Goal: Contribute content: Add original content to the website for others to see

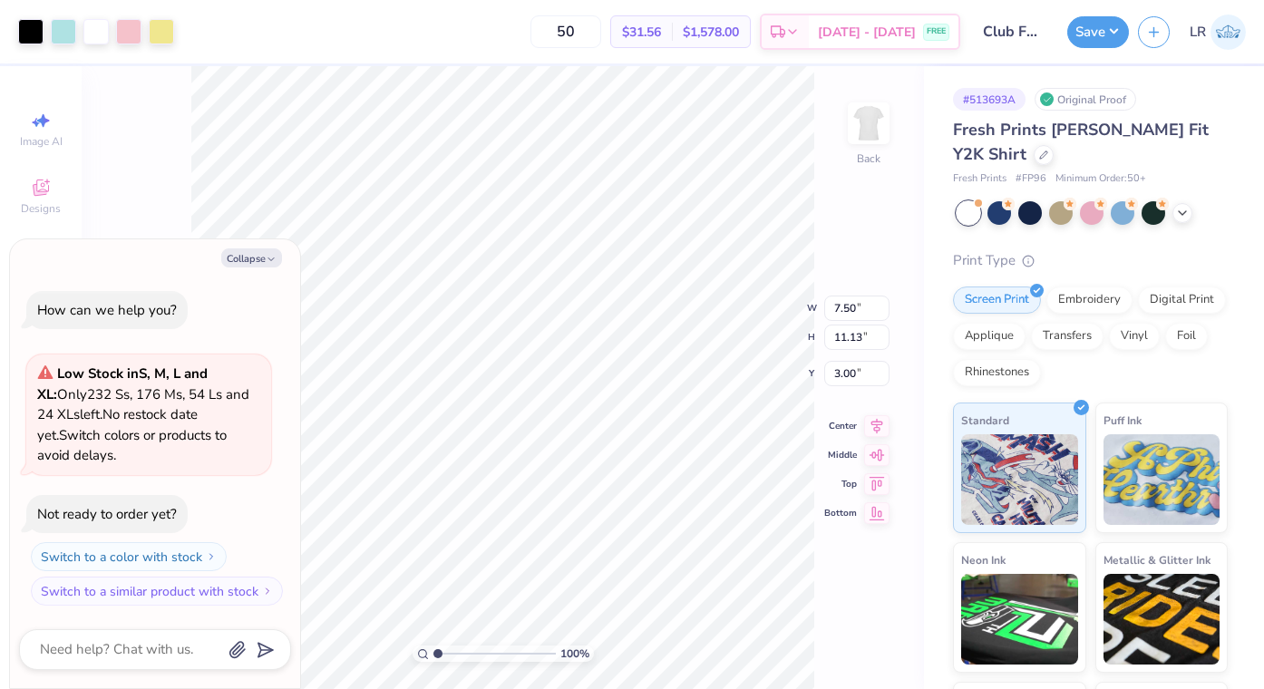
type textarea "x"
type input "5.08"
type input "7.53"
click at [264, 265] on button "Collapse" at bounding box center [251, 257] width 61 height 19
type textarea "x"
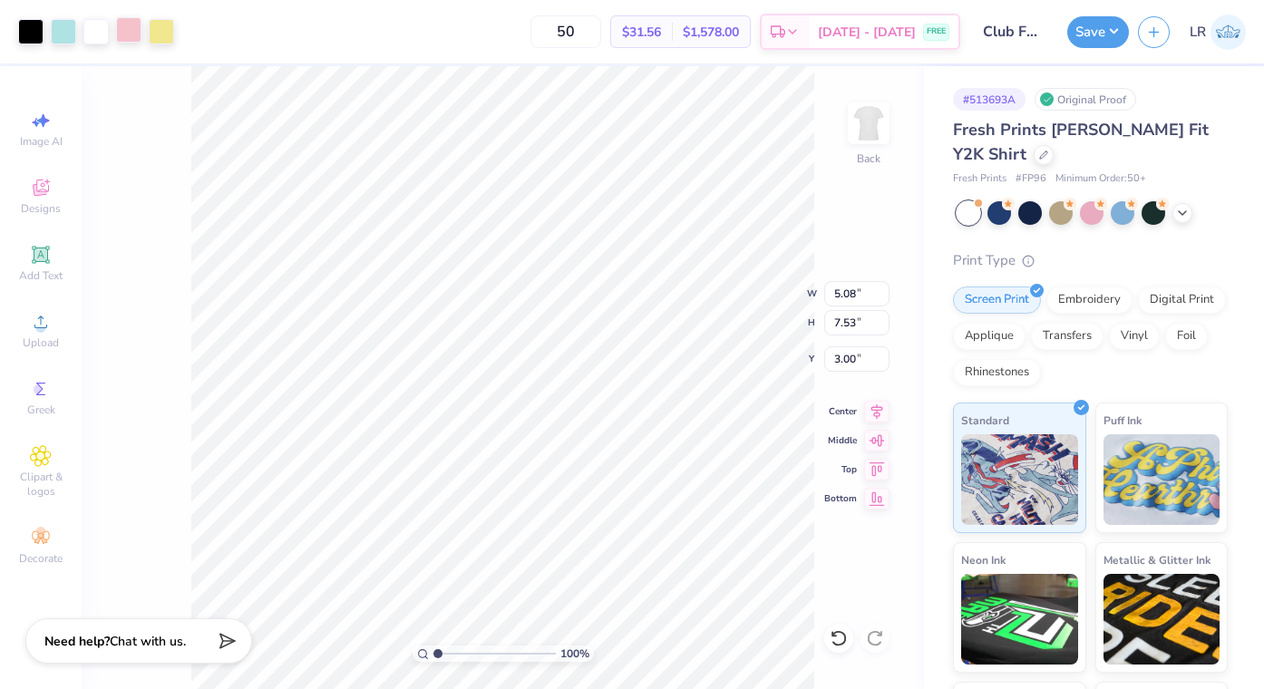
click at [127, 37] on div at bounding box center [128, 29] width 25 height 25
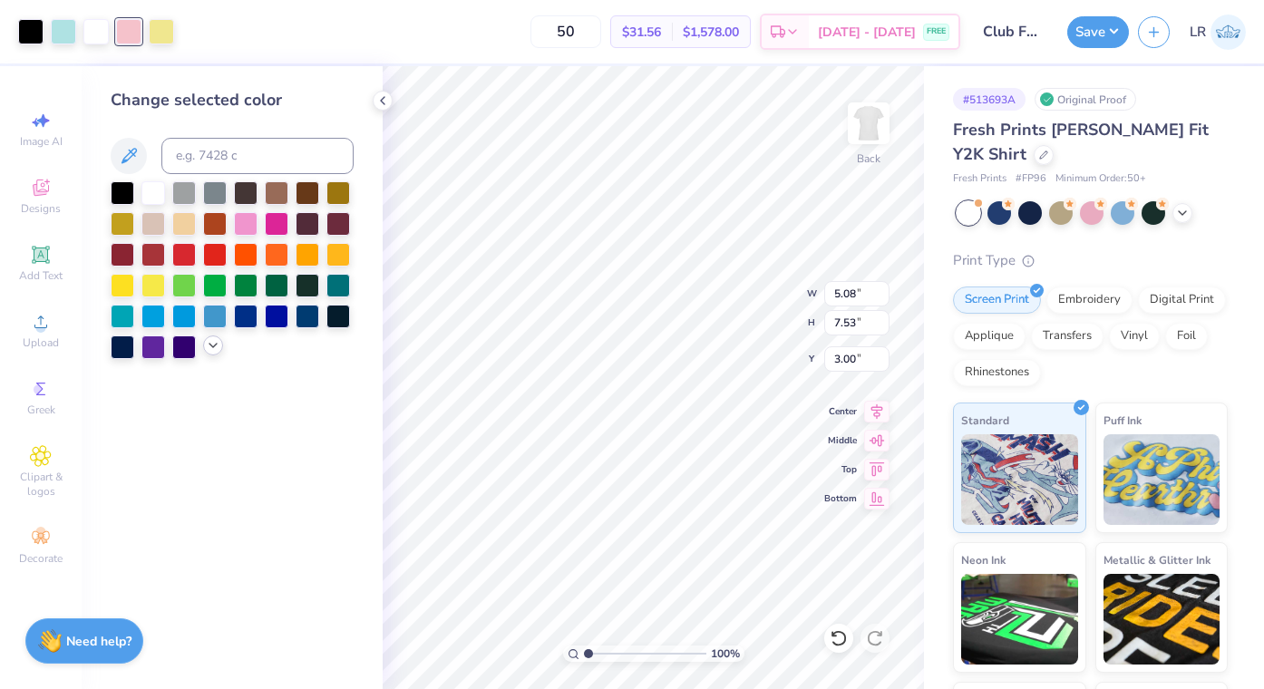
click at [213, 349] on icon at bounding box center [213, 345] width 15 height 15
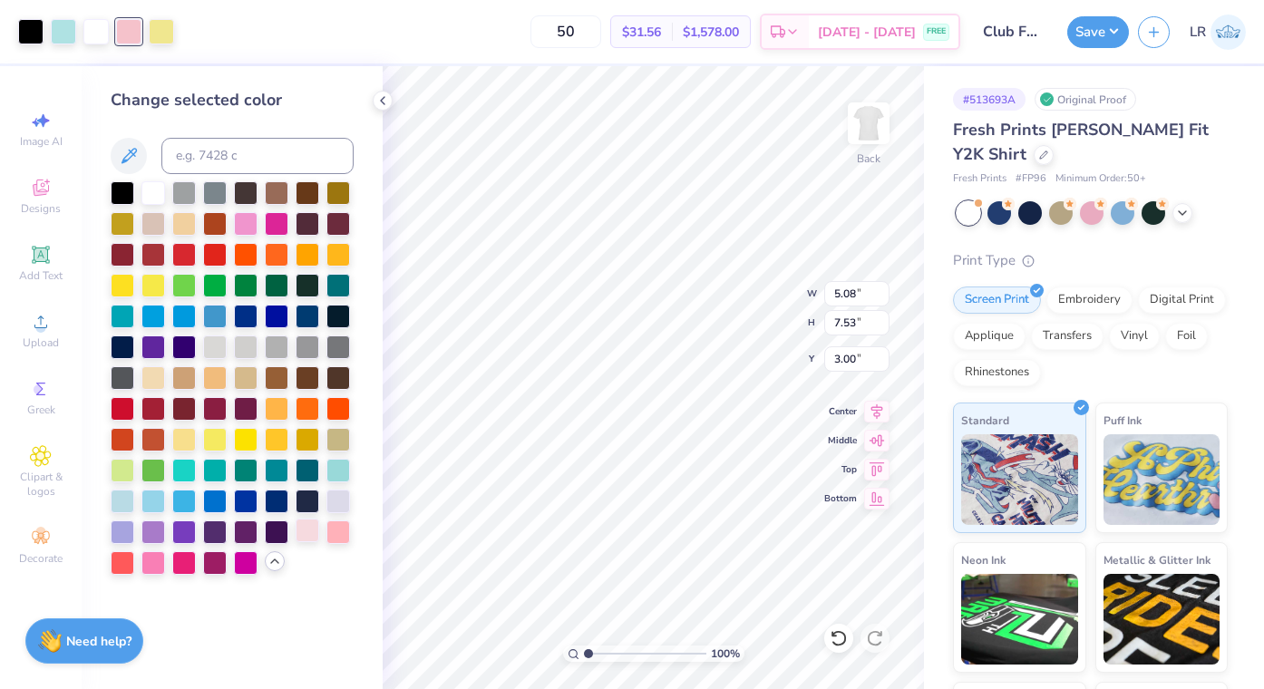
click at [312, 529] on div at bounding box center [308, 531] width 24 height 24
click at [27, 30] on div at bounding box center [30, 29] width 25 height 25
click at [214, 194] on div at bounding box center [215, 192] width 24 height 24
click at [334, 319] on div at bounding box center [338, 315] width 24 height 24
click at [122, 349] on div at bounding box center [123, 346] width 24 height 24
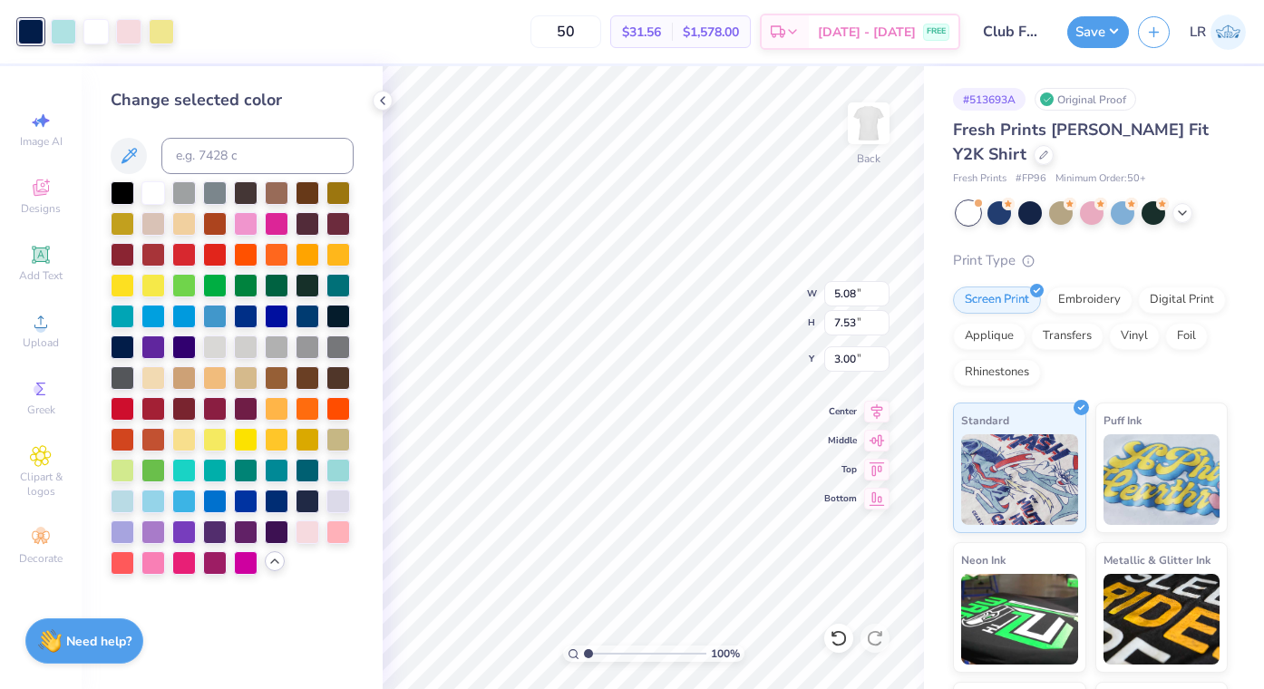
click at [352, 533] on div at bounding box center [232, 378] width 243 height 394
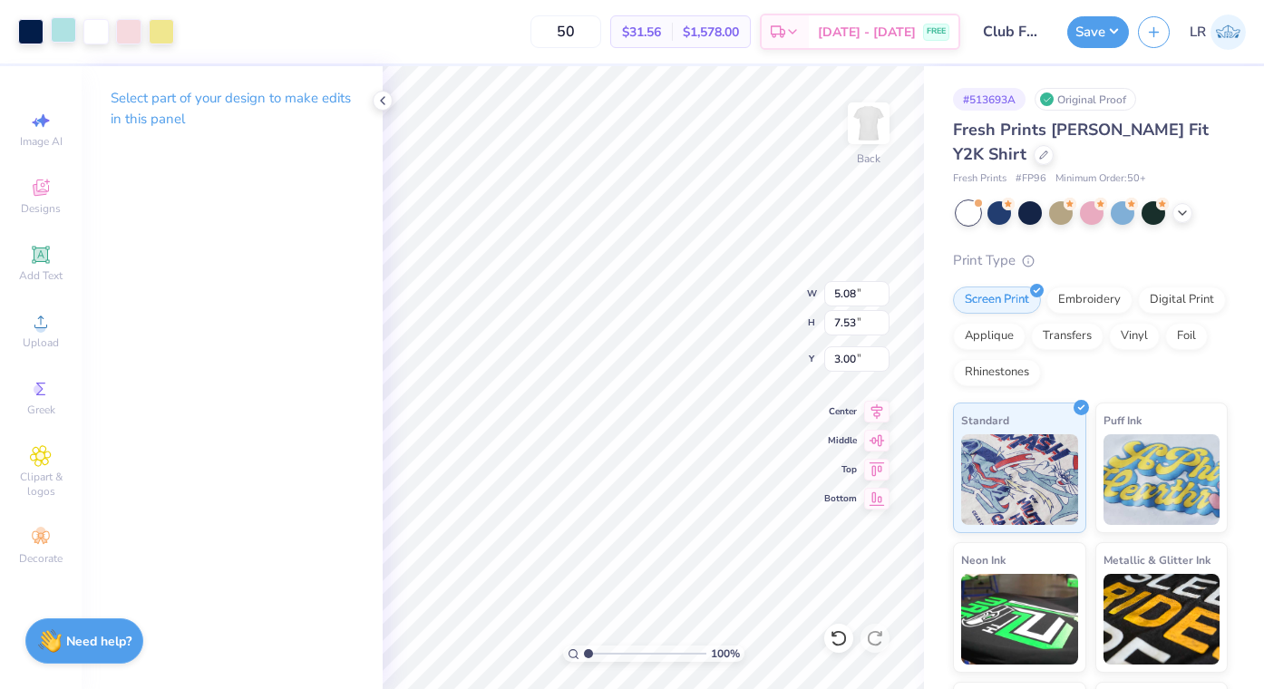
click at [60, 31] on div at bounding box center [63, 29] width 25 height 25
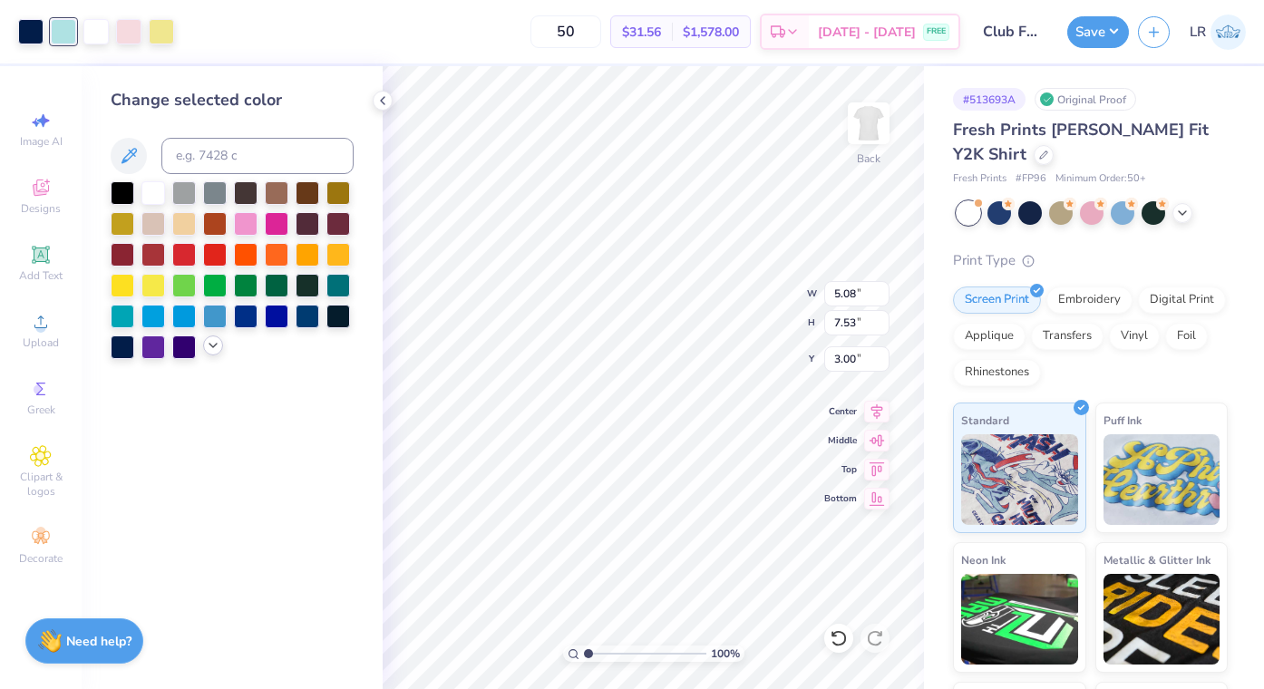
click at [212, 342] on icon at bounding box center [213, 345] width 15 height 15
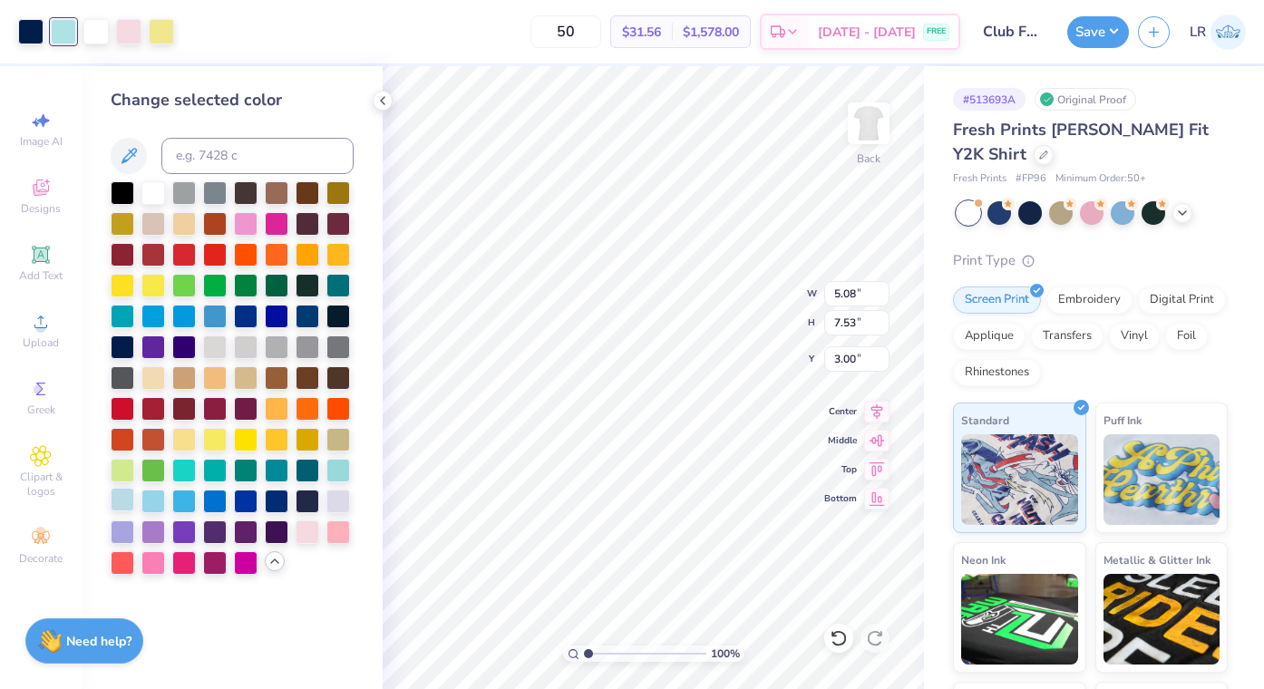
click at [129, 501] on div at bounding box center [123, 500] width 24 height 24
click at [131, 35] on div at bounding box center [128, 29] width 25 height 25
click at [157, 563] on div at bounding box center [153, 562] width 24 height 24
click at [250, 227] on div at bounding box center [246, 222] width 24 height 24
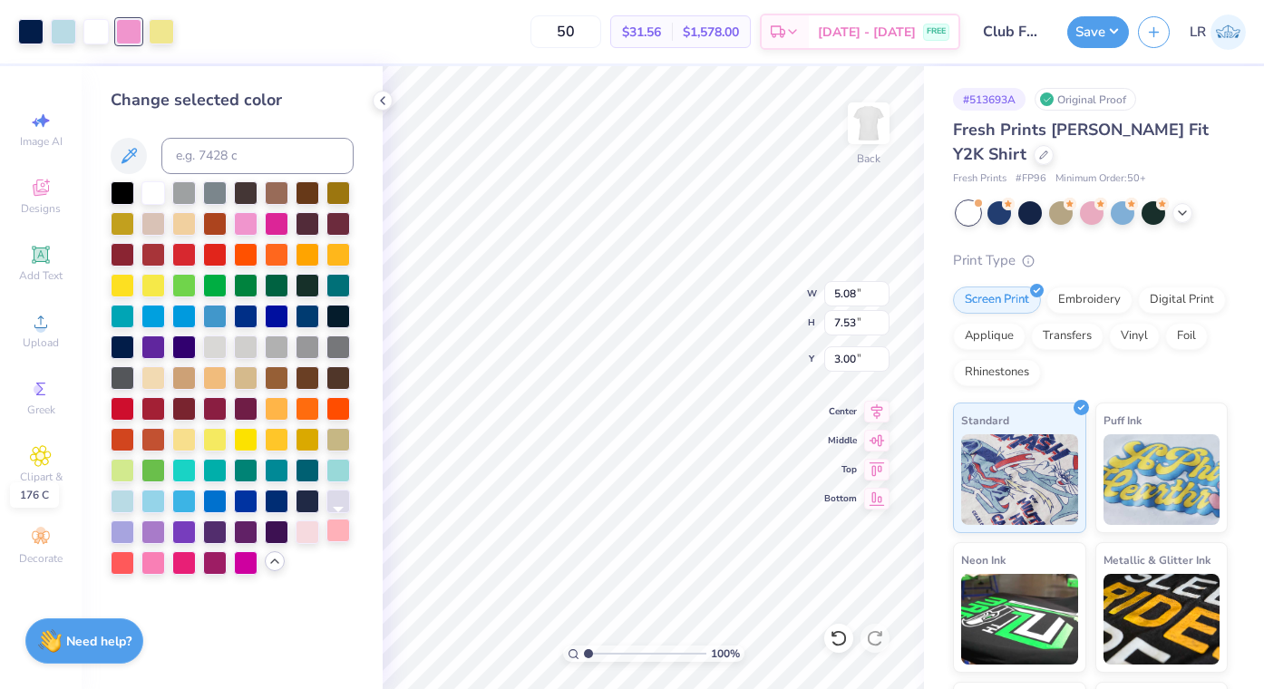
click at [337, 534] on div at bounding box center [338, 531] width 24 height 24
click at [277, 500] on div at bounding box center [277, 500] width 24 height 24
click at [332, 288] on div at bounding box center [338, 284] width 24 height 24
click at [312, 531] on div at bounding box center [308, 531] width 24 height 24
click at [316, 570] on div at bounding box center [232, 378] width 243 height 394
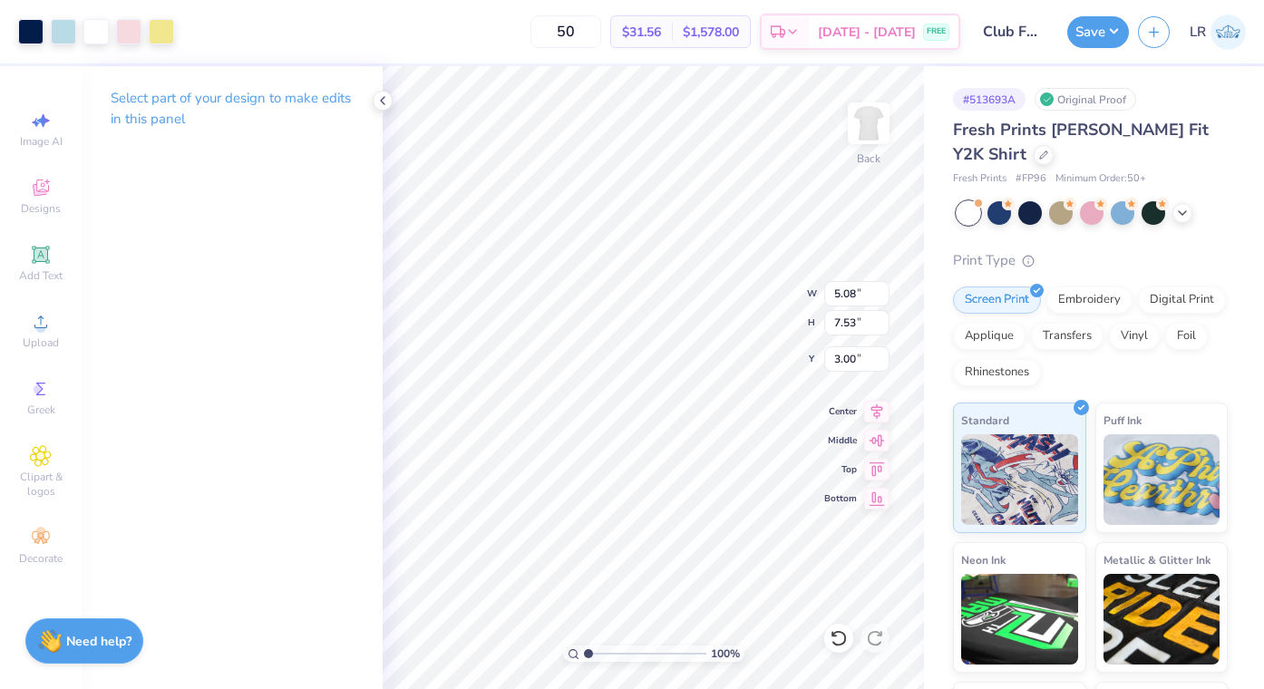
type input "3.48"
type input "4.44"
type input "6.58"
type input "4.28"
click at [379, 105] on icon at bounding box center [382, 100] width 15 height 15
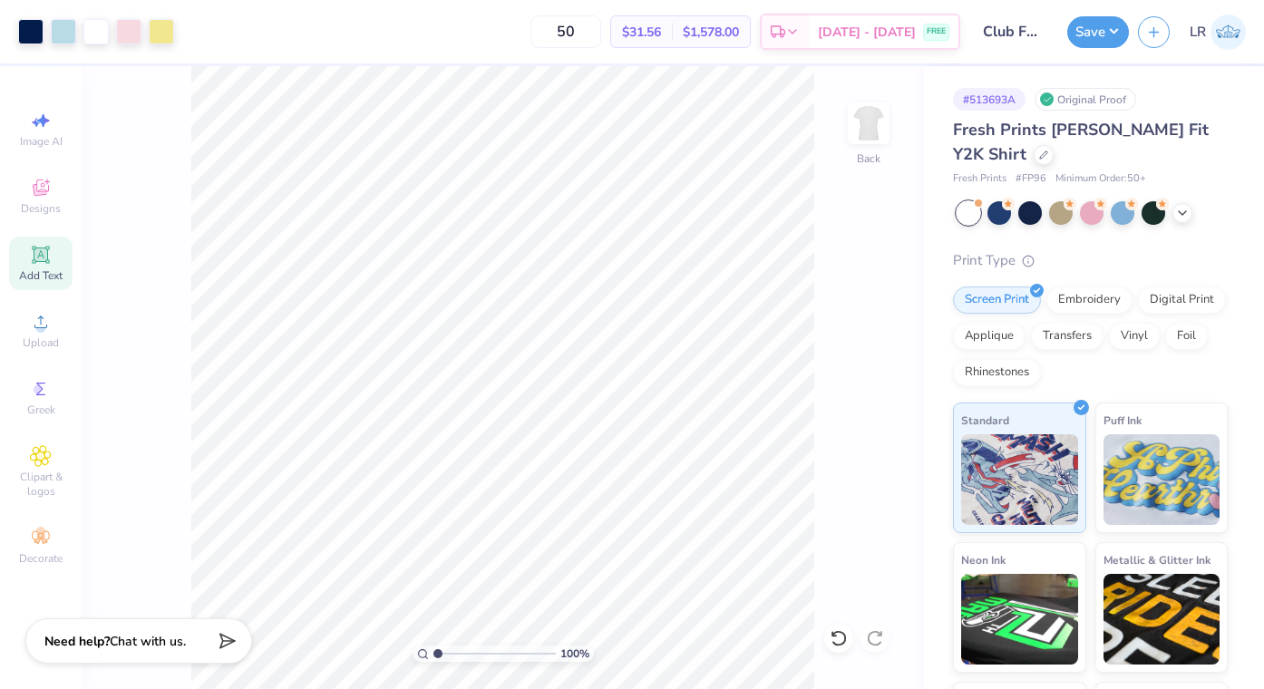
click at [44, 268] on span "Add Text" at bounding box center [41, 275] width 44 height 15
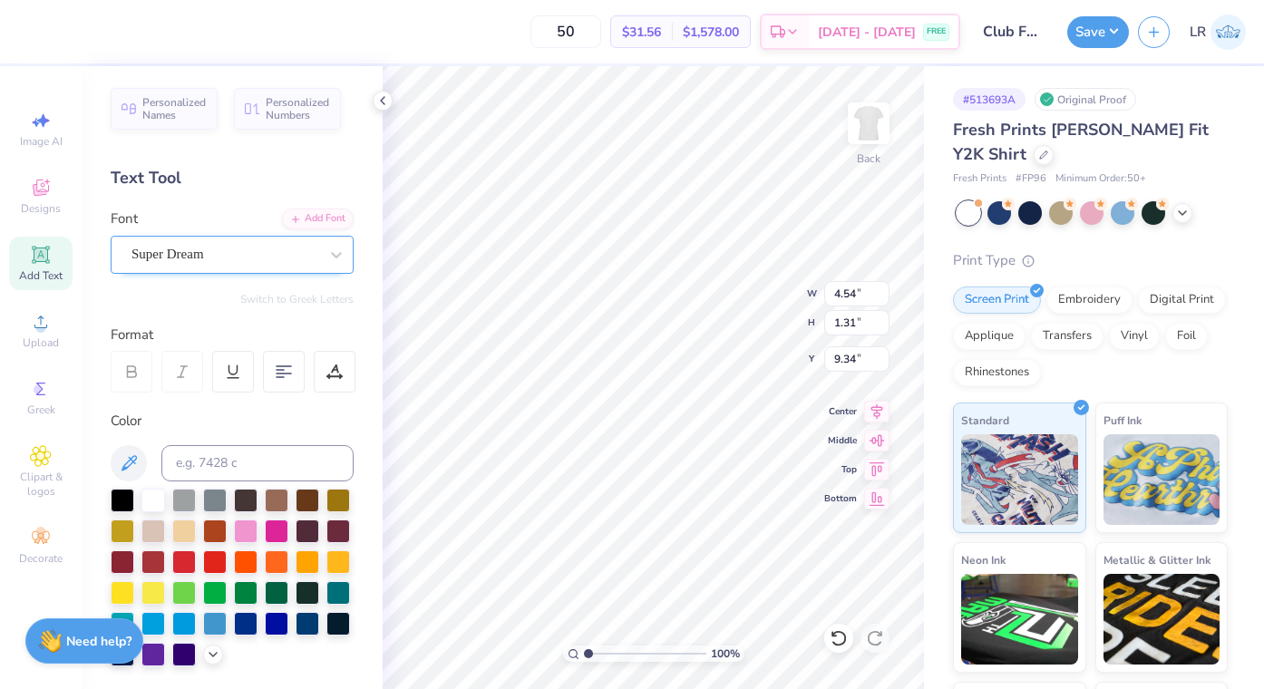
click at [306, 255] on div "Super Dream" at bounding box center [225, 254] width 190 height 28
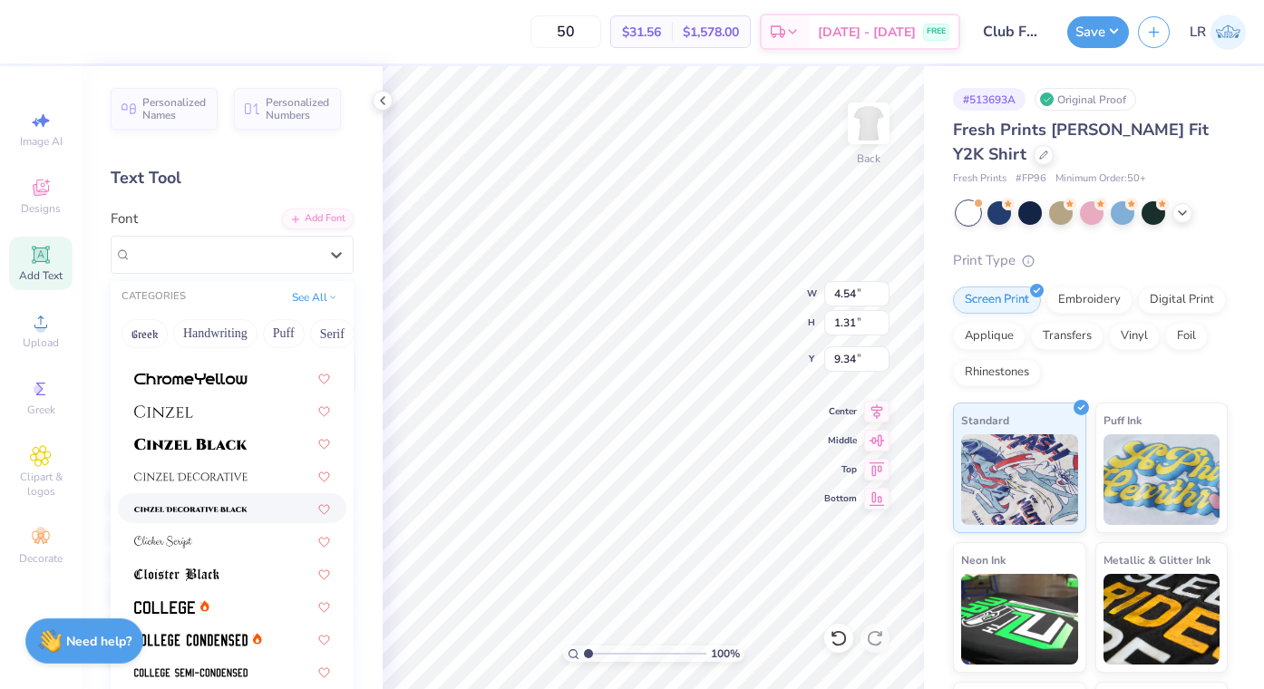
scroll to position [2154, 0]
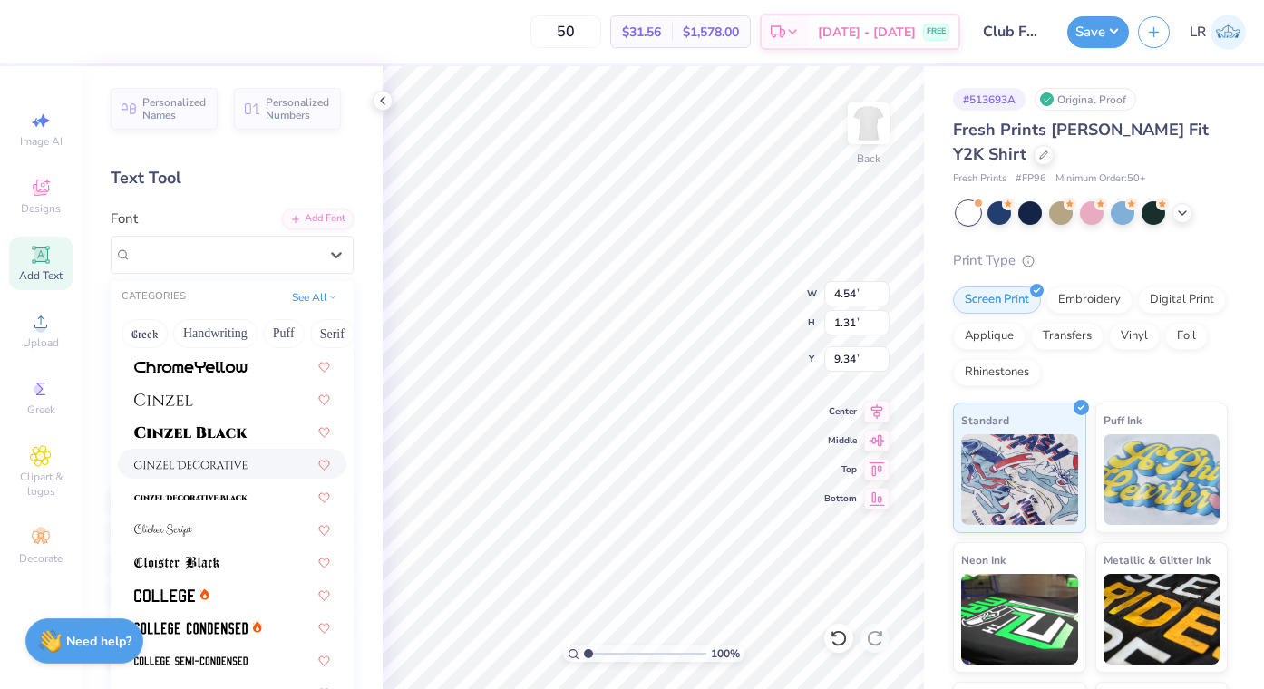
click at [243, 476] on div at bounding box center [232, 464] width 229 height 30
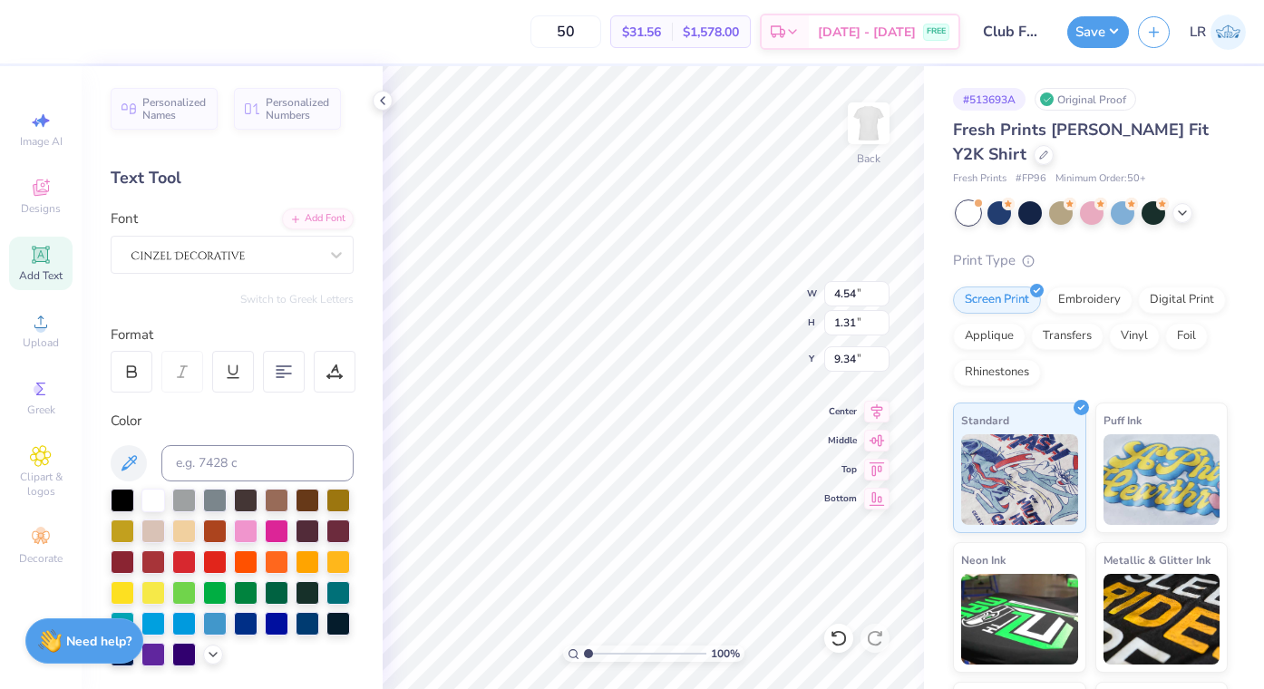
type input "4.89"
type input "1.89"
type input "9.05"
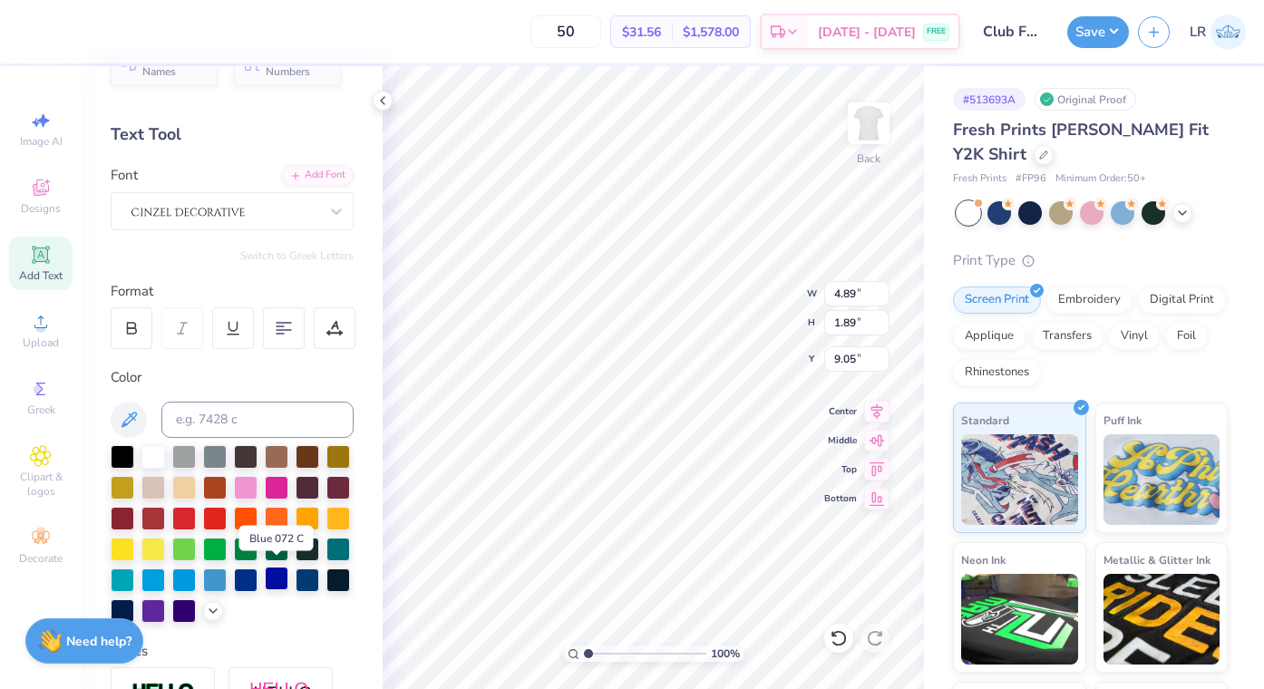
scroll to position [55, 0]
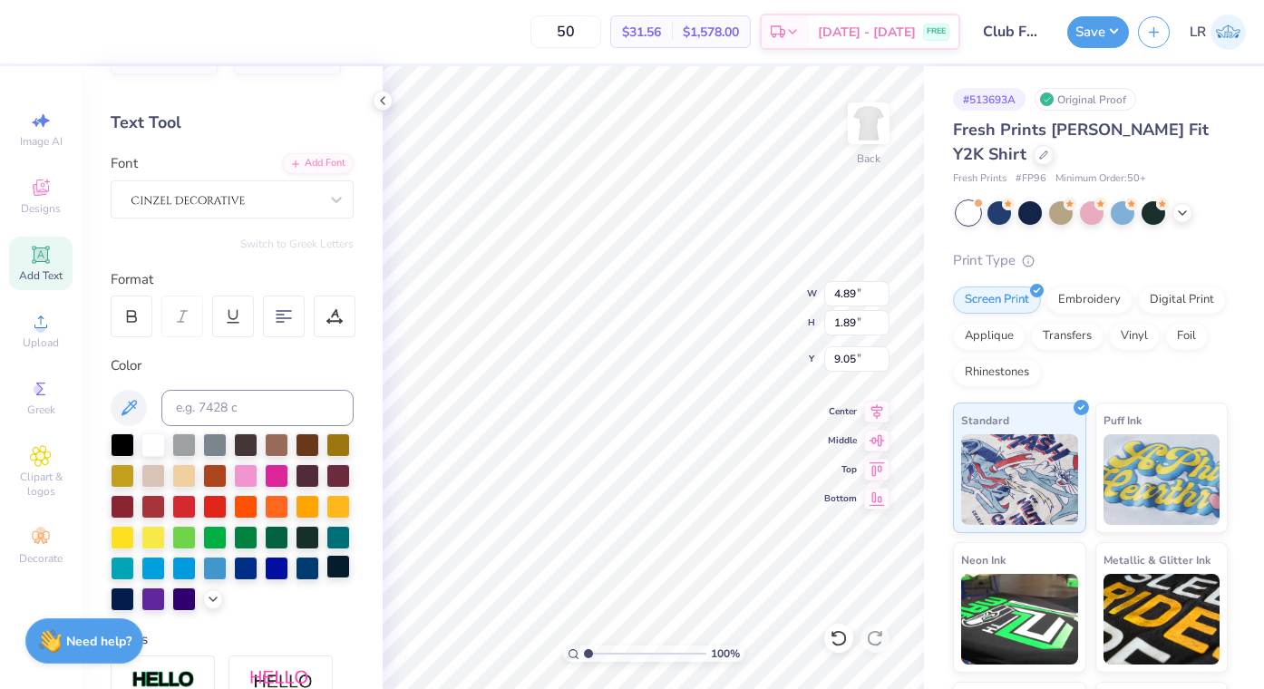
click at [345, 575] on div at bounding box center [338, 567] width 24 height 24
type textarea "T"
type textarea "Club Field Hockey"
type input "5.81"
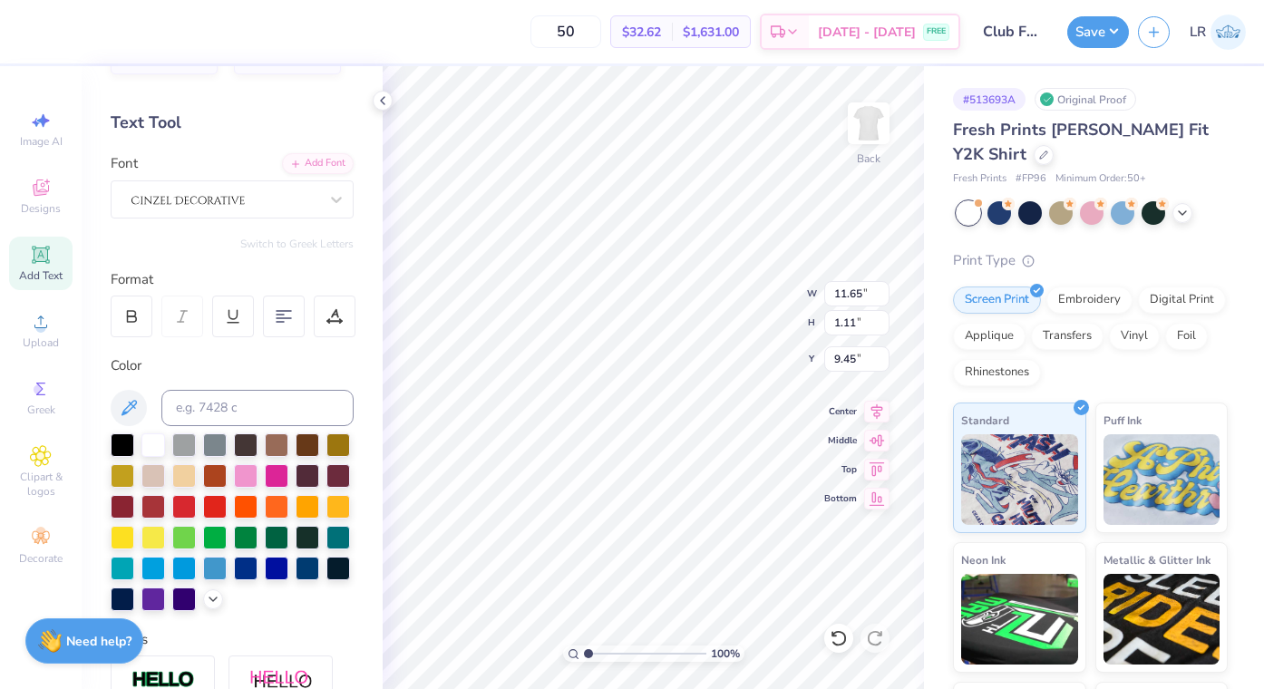
type input "0.55"
type input "3.36"
type input "3.00"
type input "4.44"
type input "6.58"
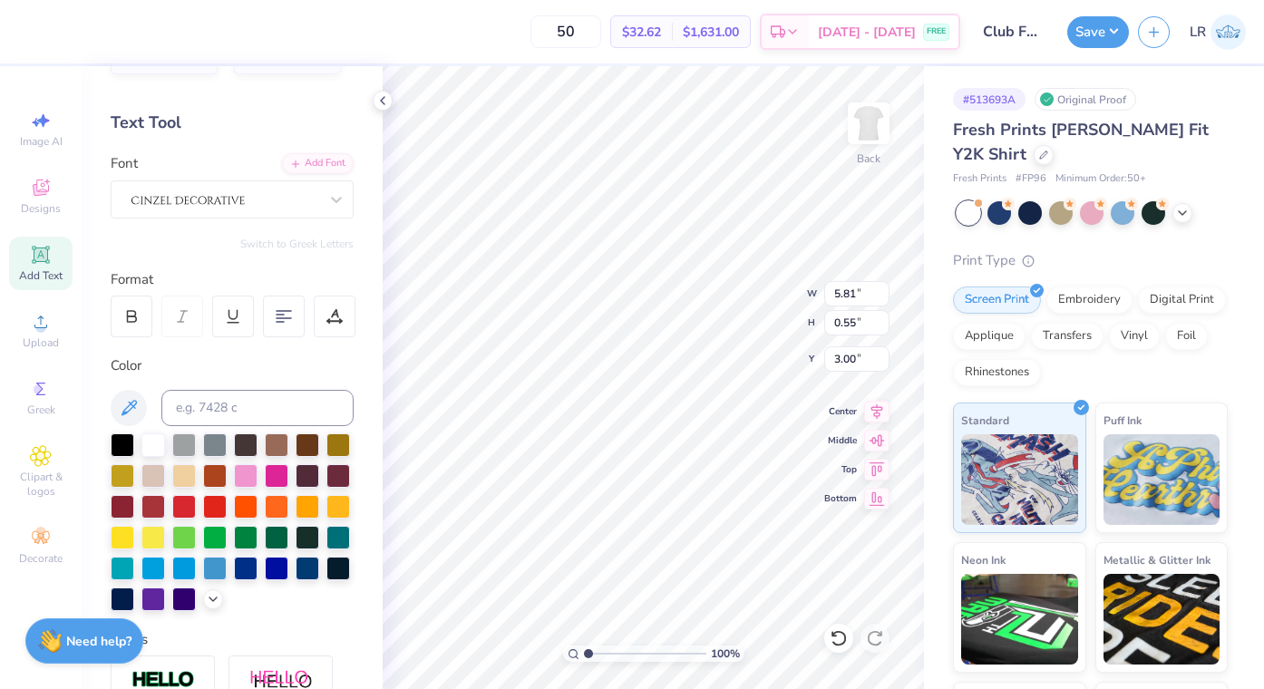
type input "4.28"
type input "3.37"
type input "5.01"
type input "4.06"
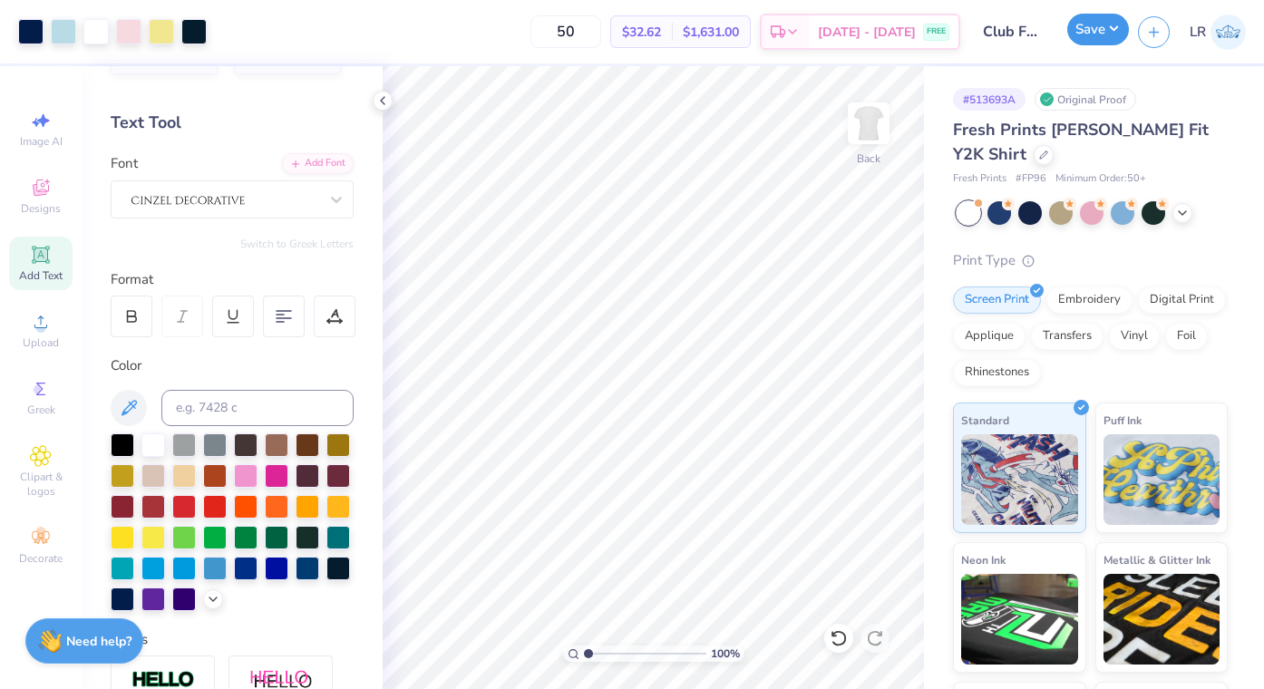
click at [1102, 34] on button "Save" at bounding box center [1098, 30] width 62 height 32
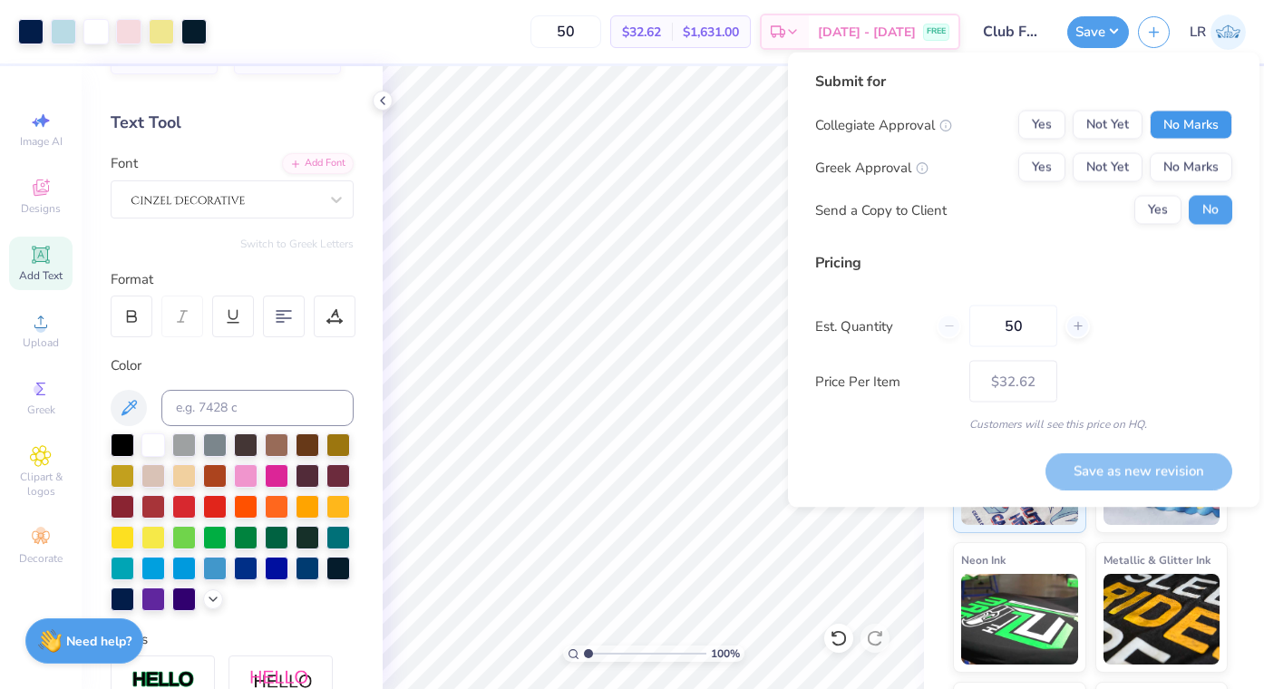
click at [1189, 124] on button "No Marks" at bounding box center [1191, 125] width 83 height 29
click at [1189, 170] on button "No Marks" at bounding box center [1191, 167] width 83 height 29
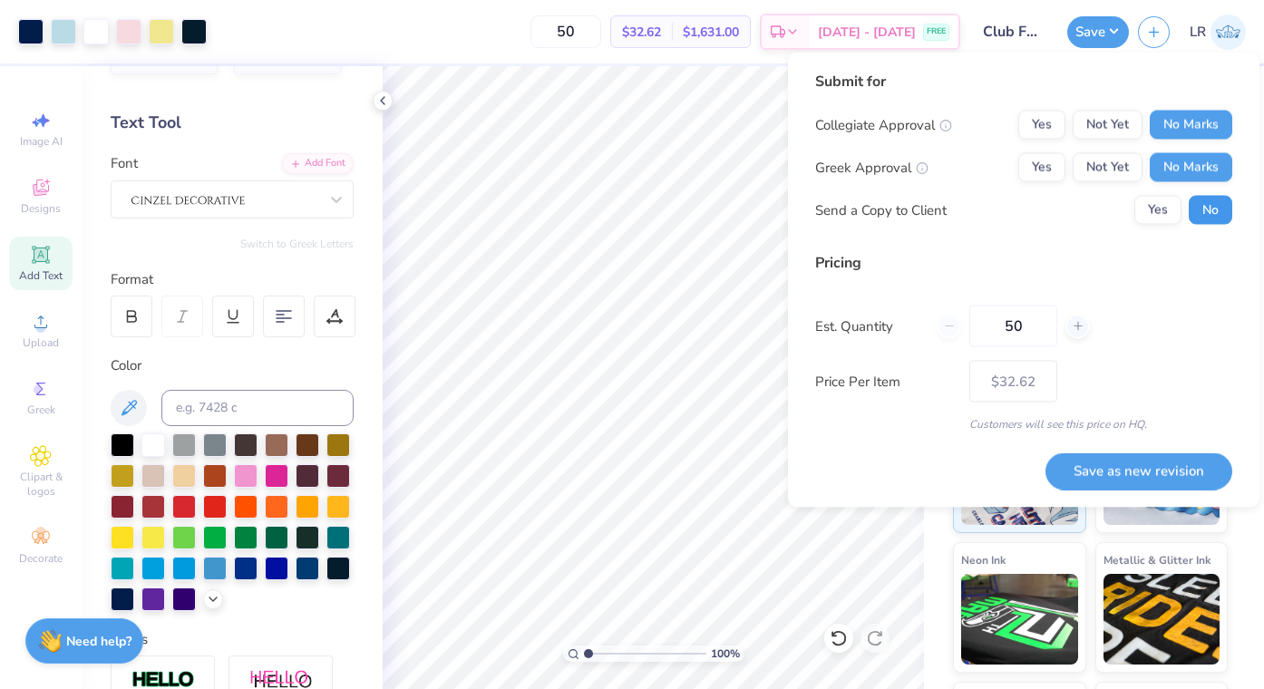
click at [1217, 214] on button "No" at bounding box center [1211, 210] width 44 height 29
click at [1136, 468] on button "Save as new revision" at bounding box center [1139, 470] width 187 height 37
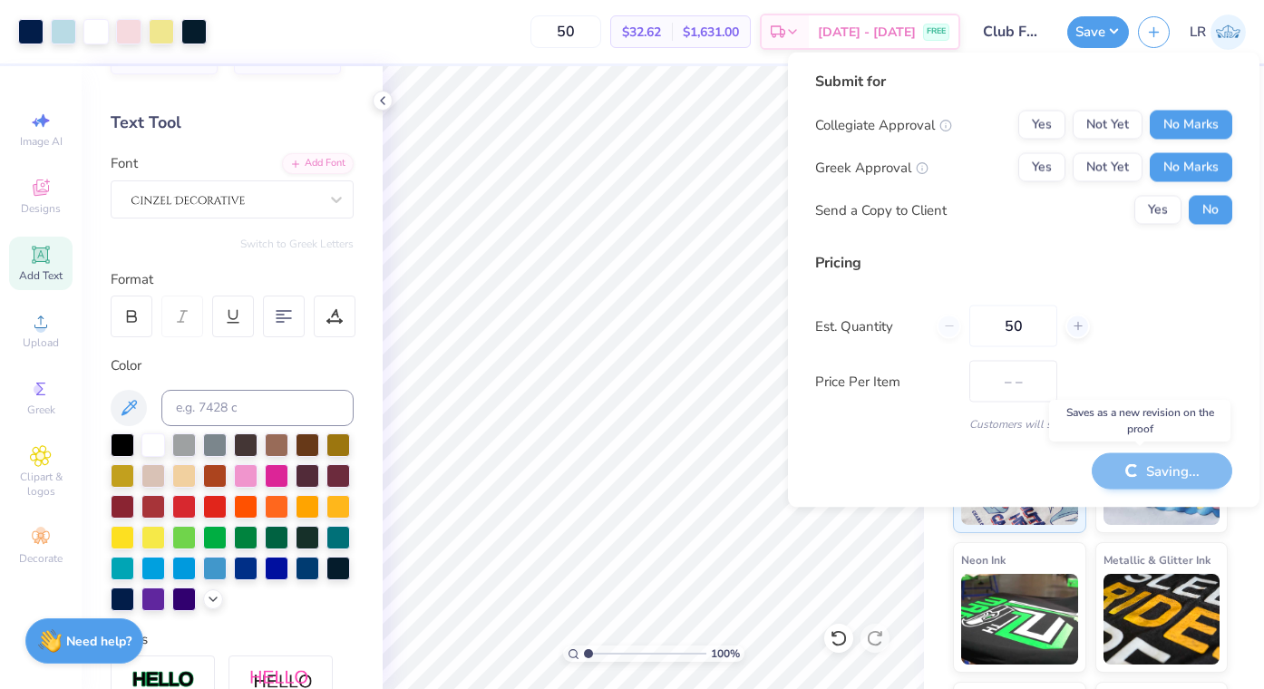
type input "$32.62"
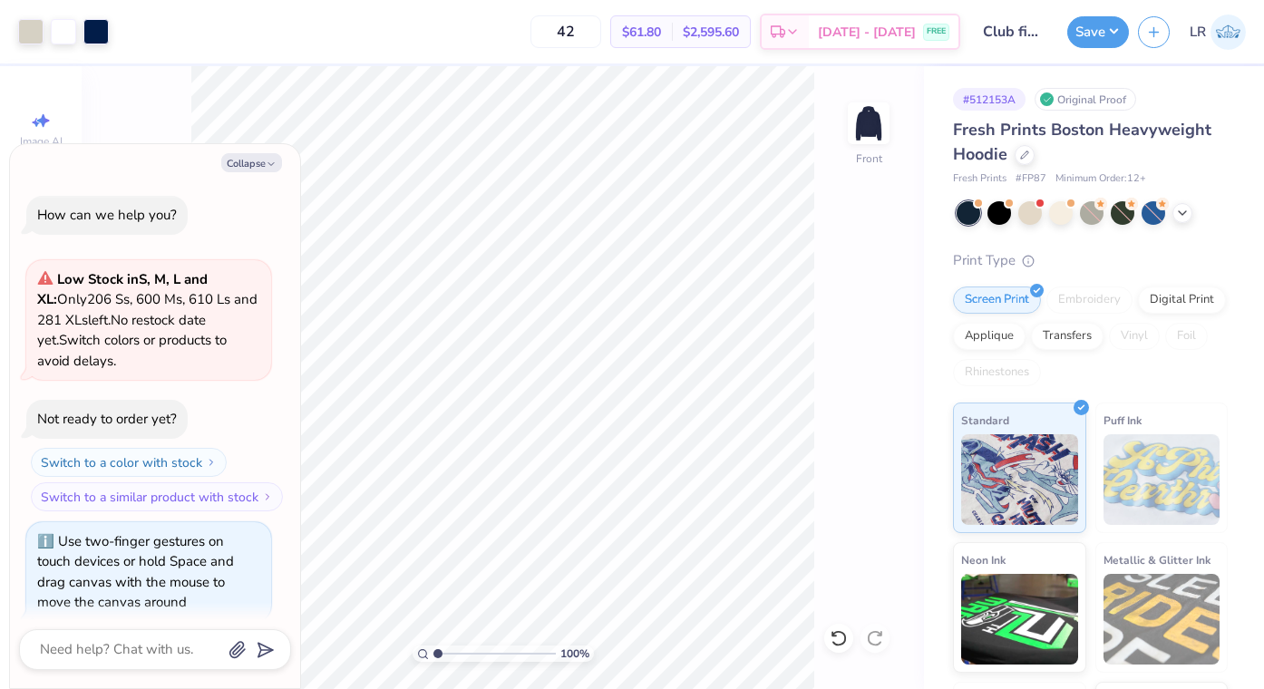
scroll to position [1497, 0]
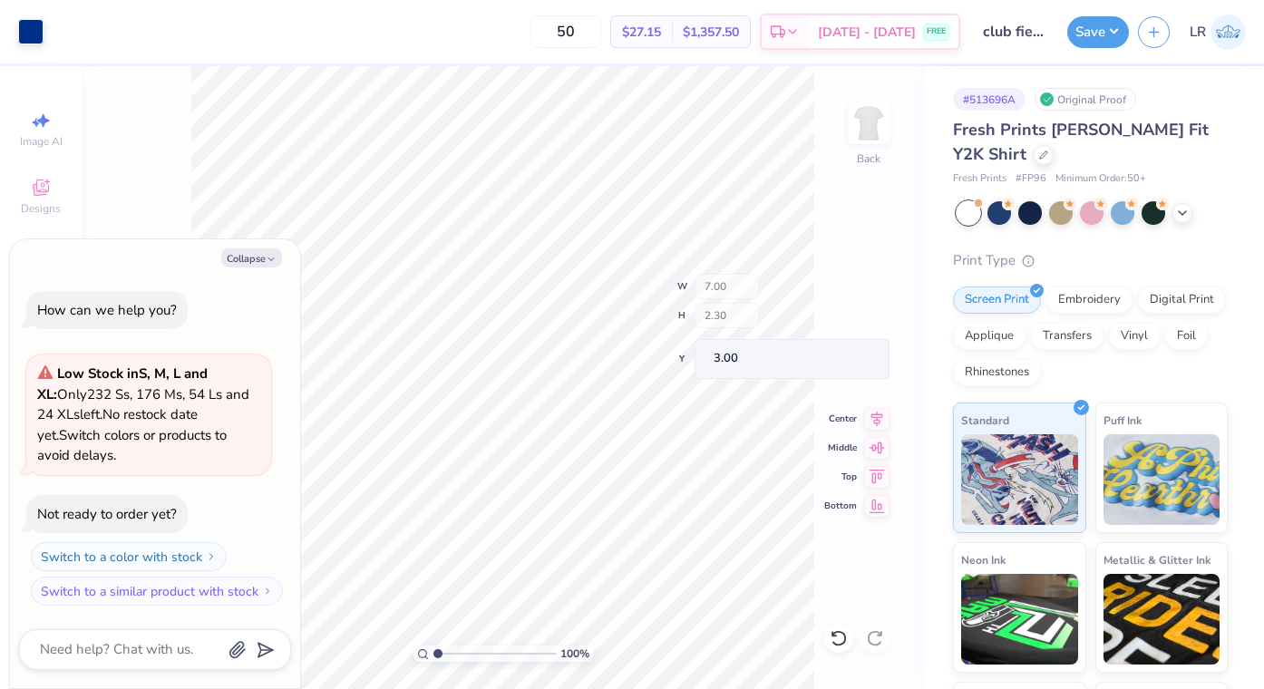
click at [776, 322] on div "100 % Back W 7.00 H 2.30 Y 3.00 Center Middle Top Bottom" at bounding box center [503, 377] width 842 height 623
click at [258, 254] on button "Collapse" at bounding box center [251, 257] width 61 height 19
type textarea "x"
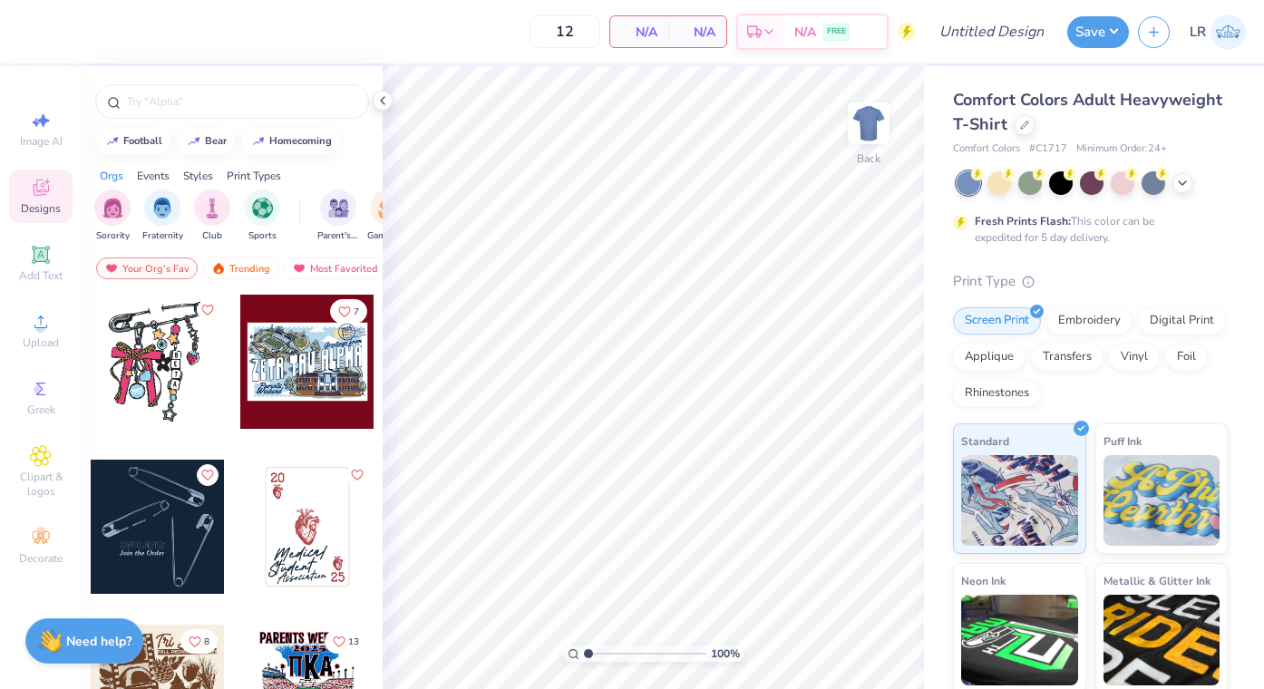
click at [1027, 141] on div "Comfort Colors # C1717 Minimum Order: 24 +" at bounding box center [1090, 148] width 275 height 15
click at [1027, 131] on div at bounding box center [1025, 123] width 20 height 20
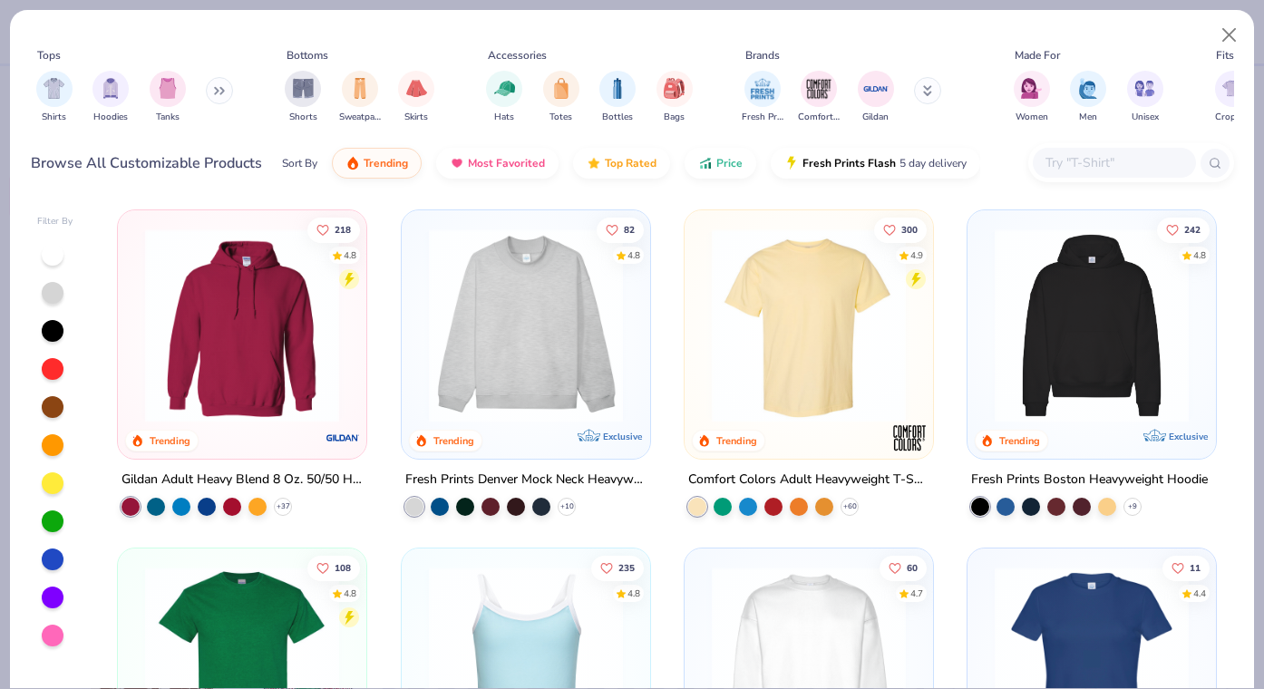
click at [218, 92] on icon at bounding box center [216, 91] width 3 height 6
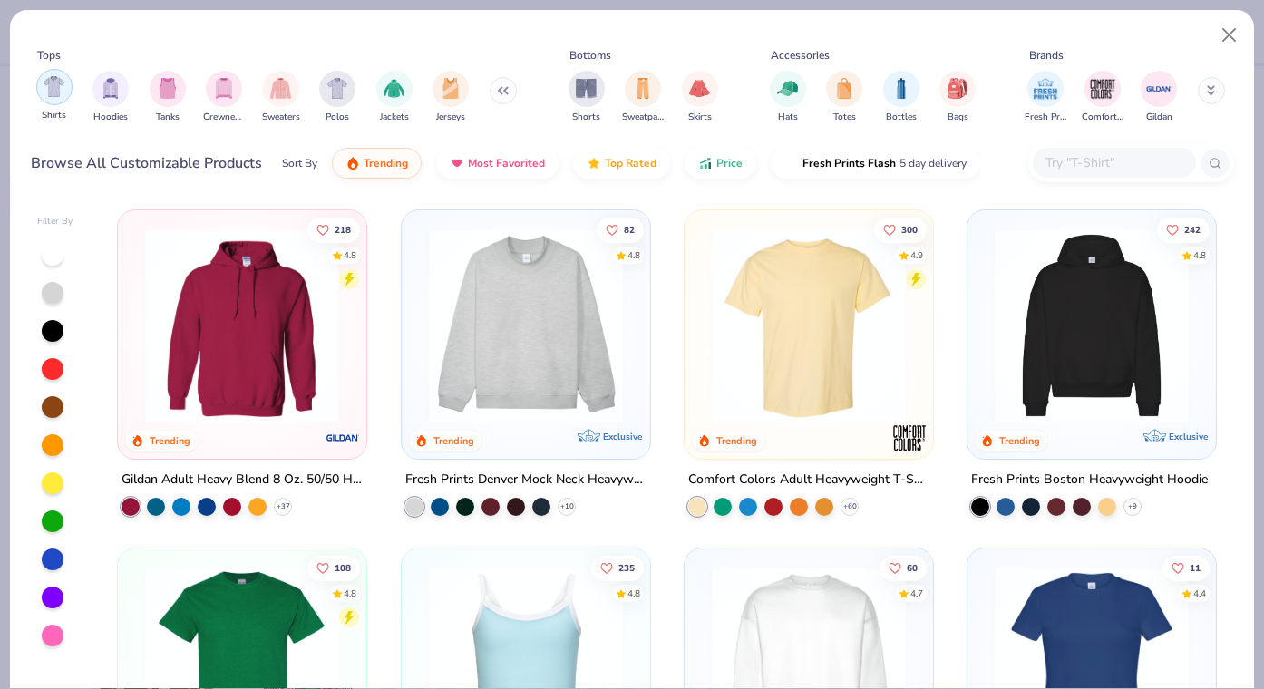
click at [61, 90] on img "filter for Shirts" at bounding box center [54, 86] width 21 height 21
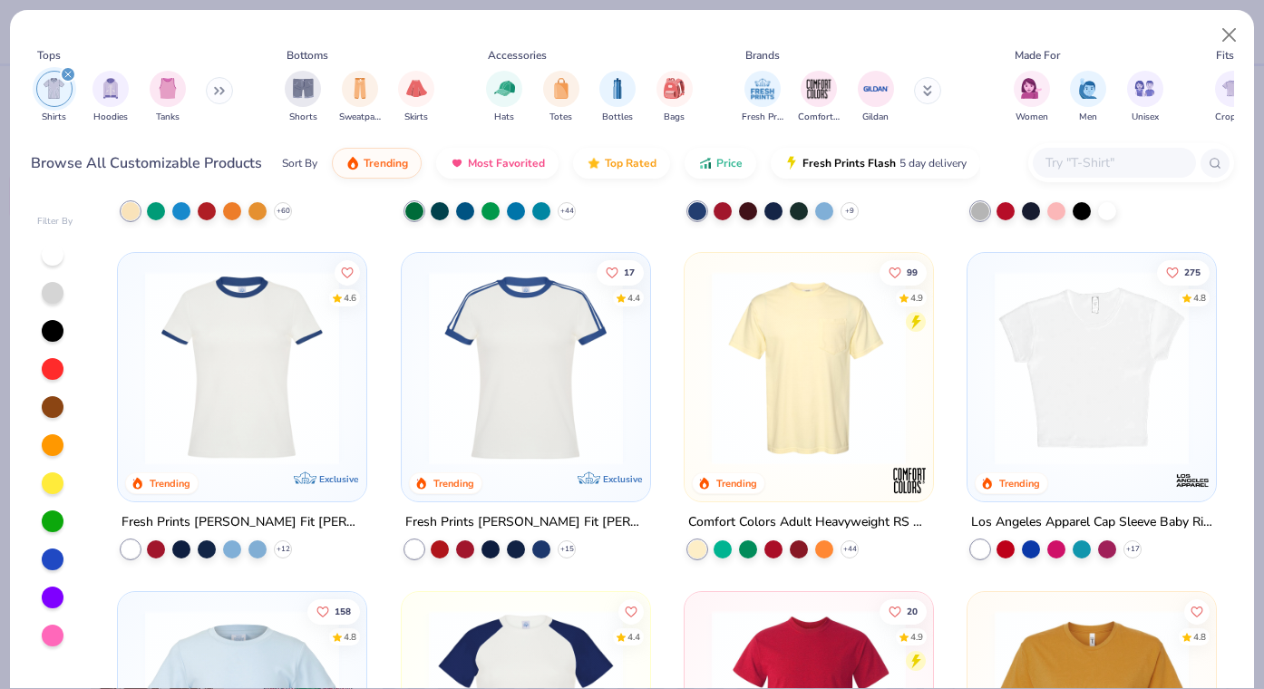
scroll to position [297, 0]
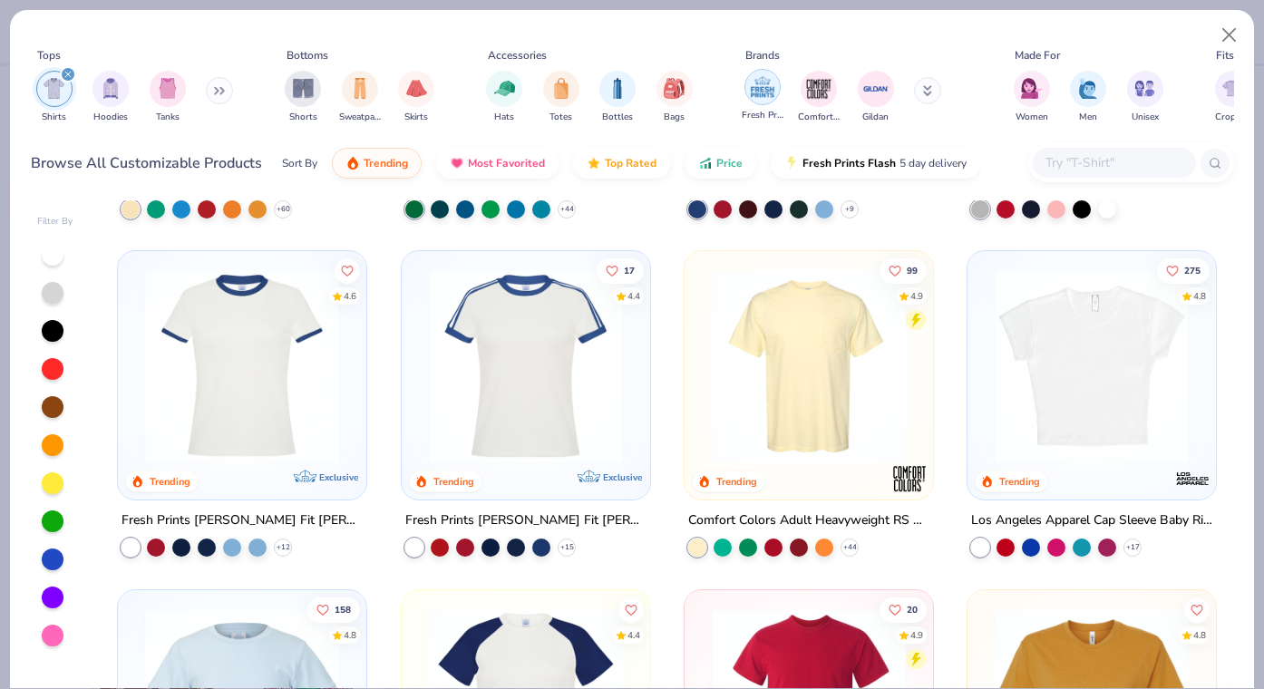
click at [761, 93] on img "filter for Fresh Prints" at bounding box center [762, 86] width 27 height 27
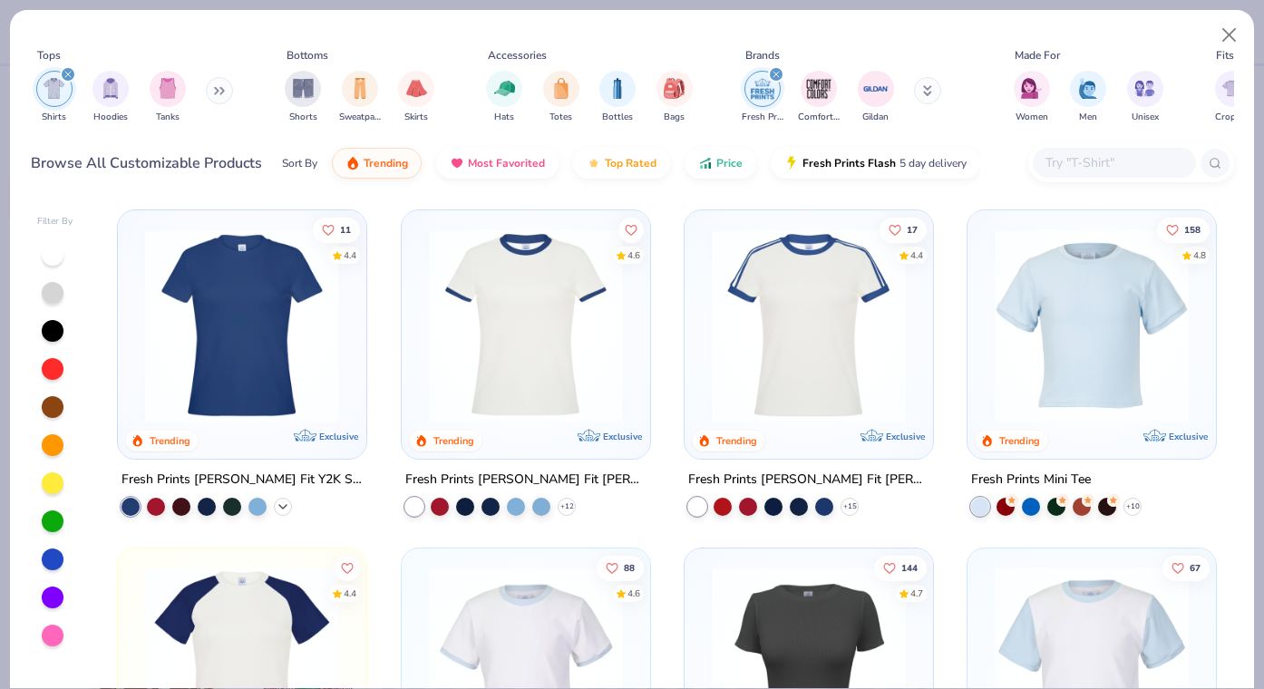
click at [282, 506] on icon at bounding box center [283, 507] width 15 height 15
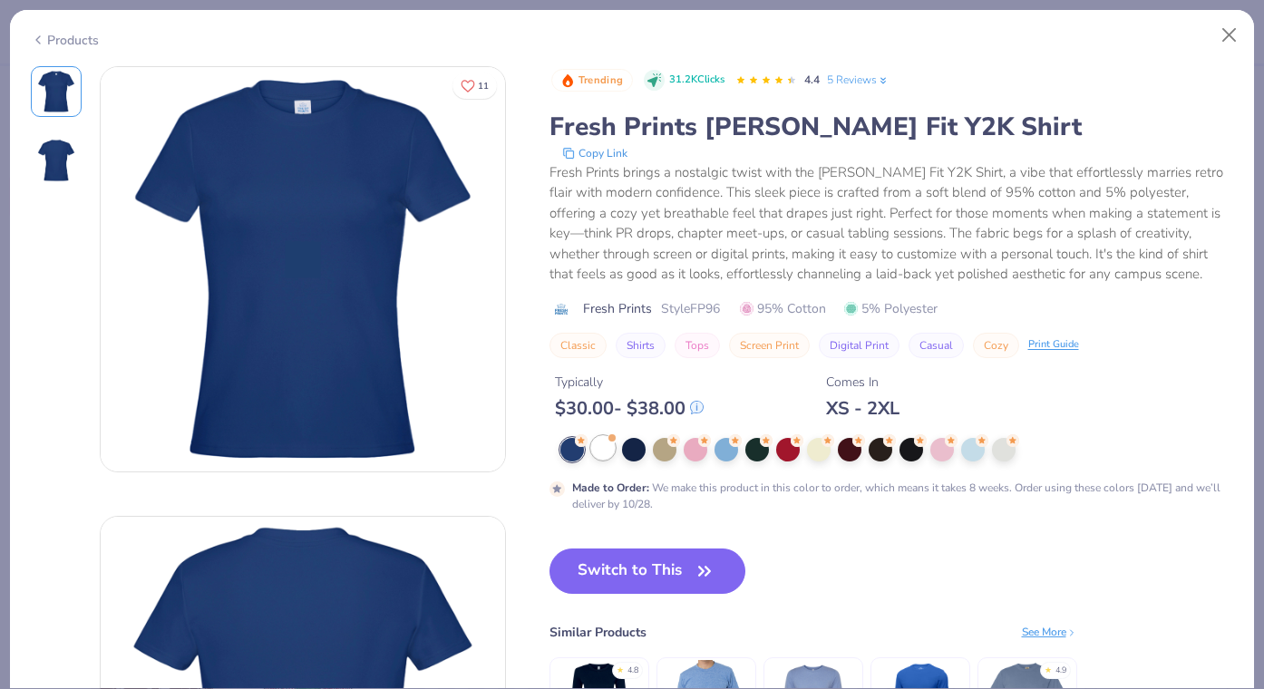
click at [602, 446] on div at bounding box center [603, 448] width 24 height 24
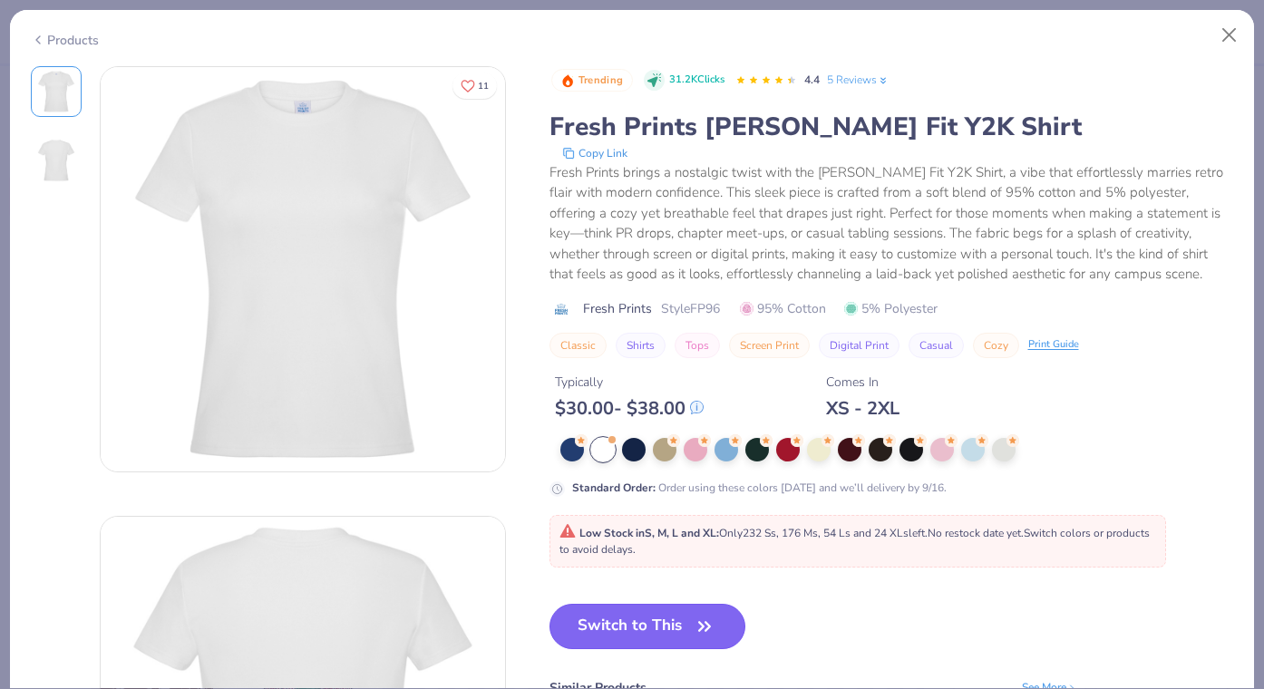
click at [694, 619] on icon "button" at bounding box center [704, 626] width 25 height 25
type input "50"
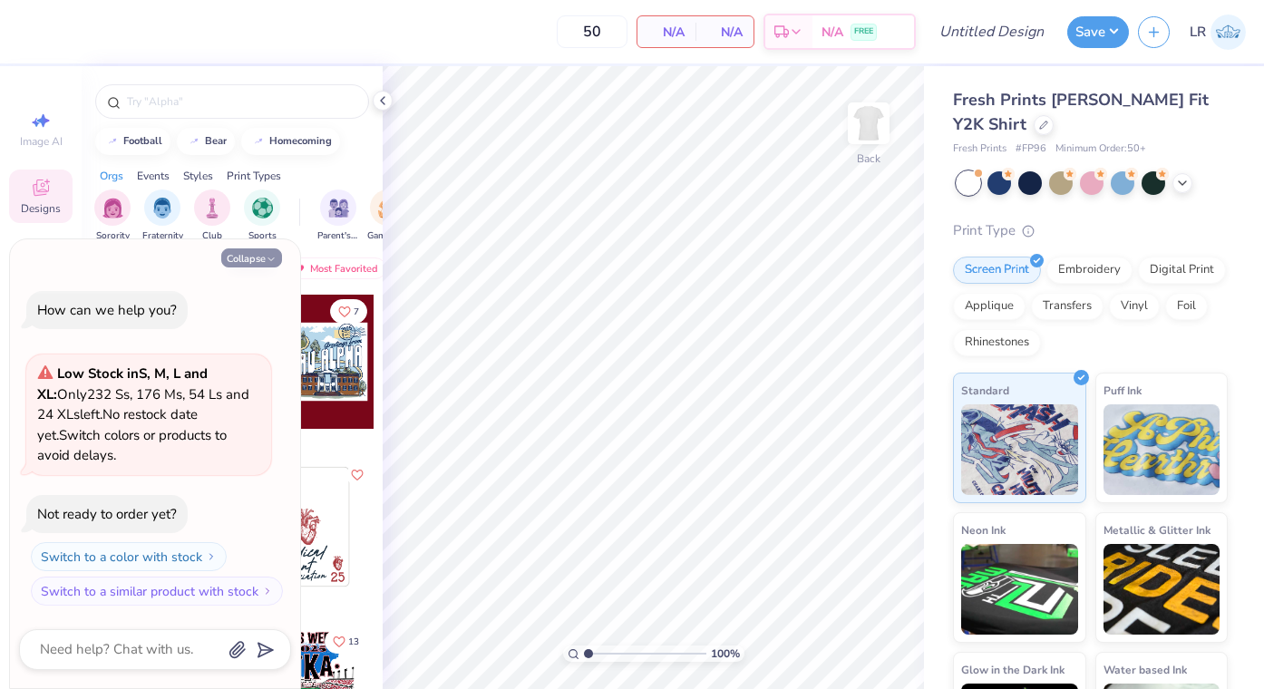
click at [264, 256] on button "Collapse" at bounding box center [251, 257] width 61 height 19
type textarea "x"
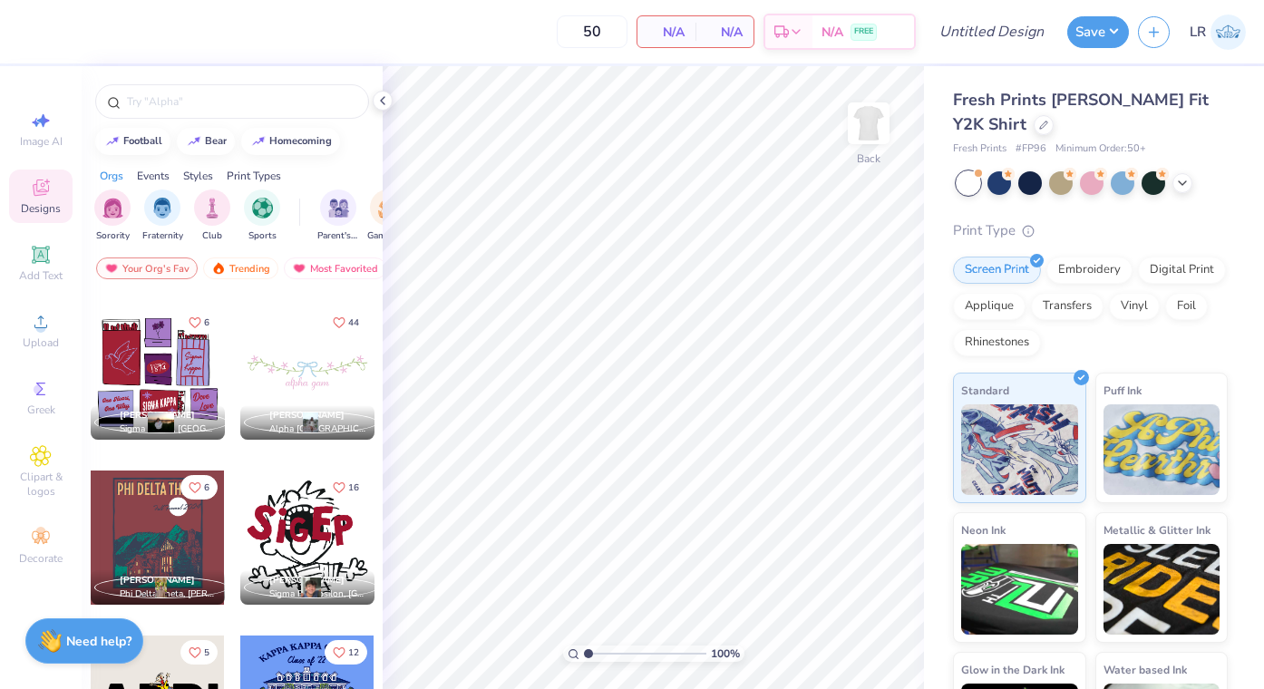
scroll to position [527, 0]
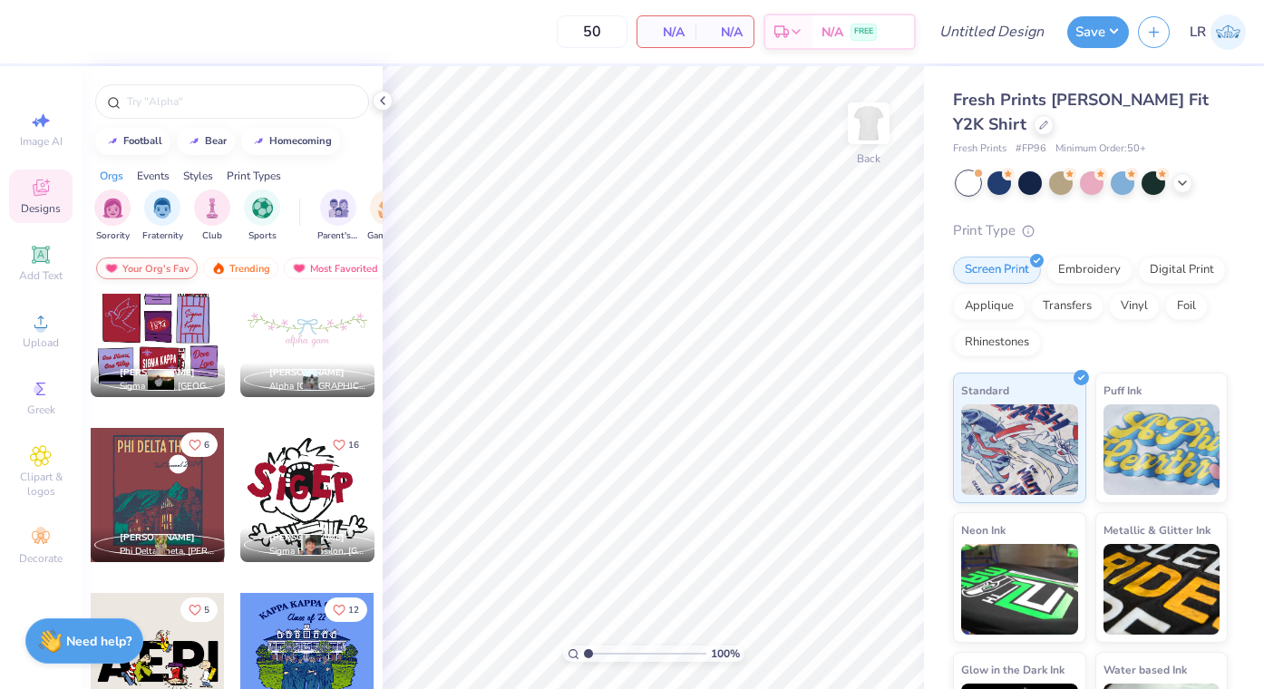
click at [158, 262] on div "Your Org's Fav" at bounding box center [147, 269] width 102 height 22
click at [170, 266] on div "Your Org's Fav" at bounding box center [147, 269] width 102 height 22
click at [250, 268] on div "Trending" at bounding box center [240, 269] width 75 height 22
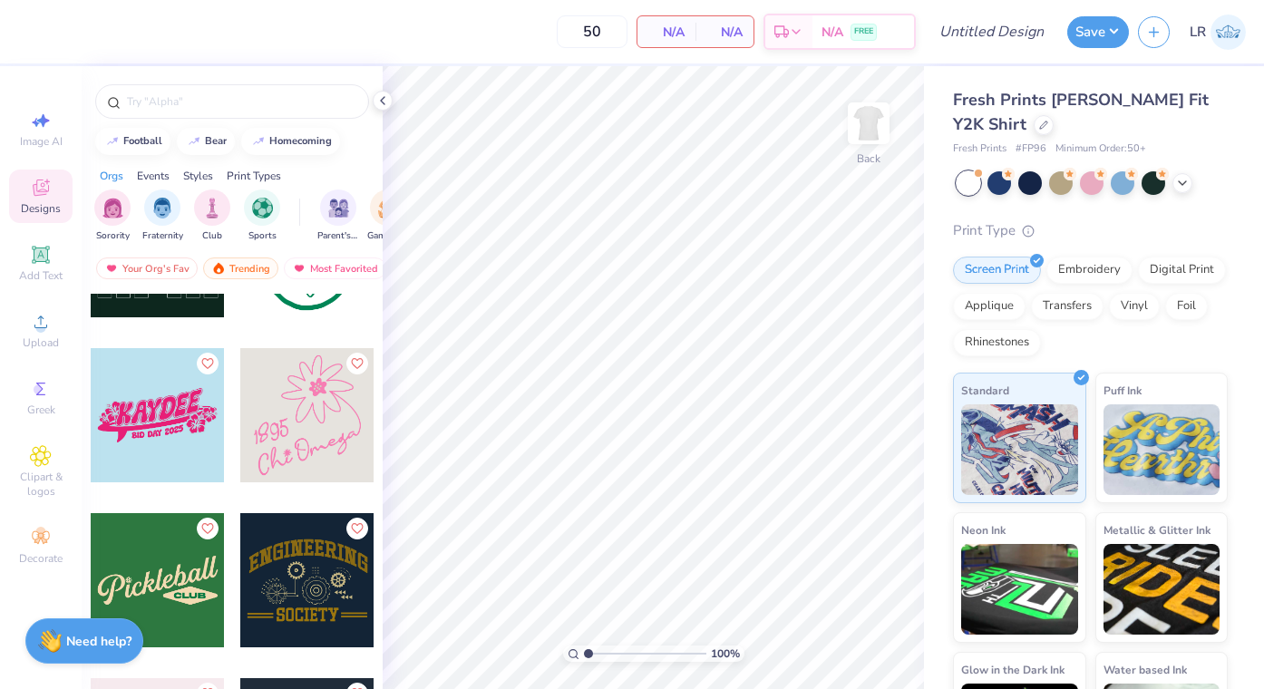
scroll to position [22888, 0]
click at [164, 431] on div at bounding box center [157, 414] width 134 height 134
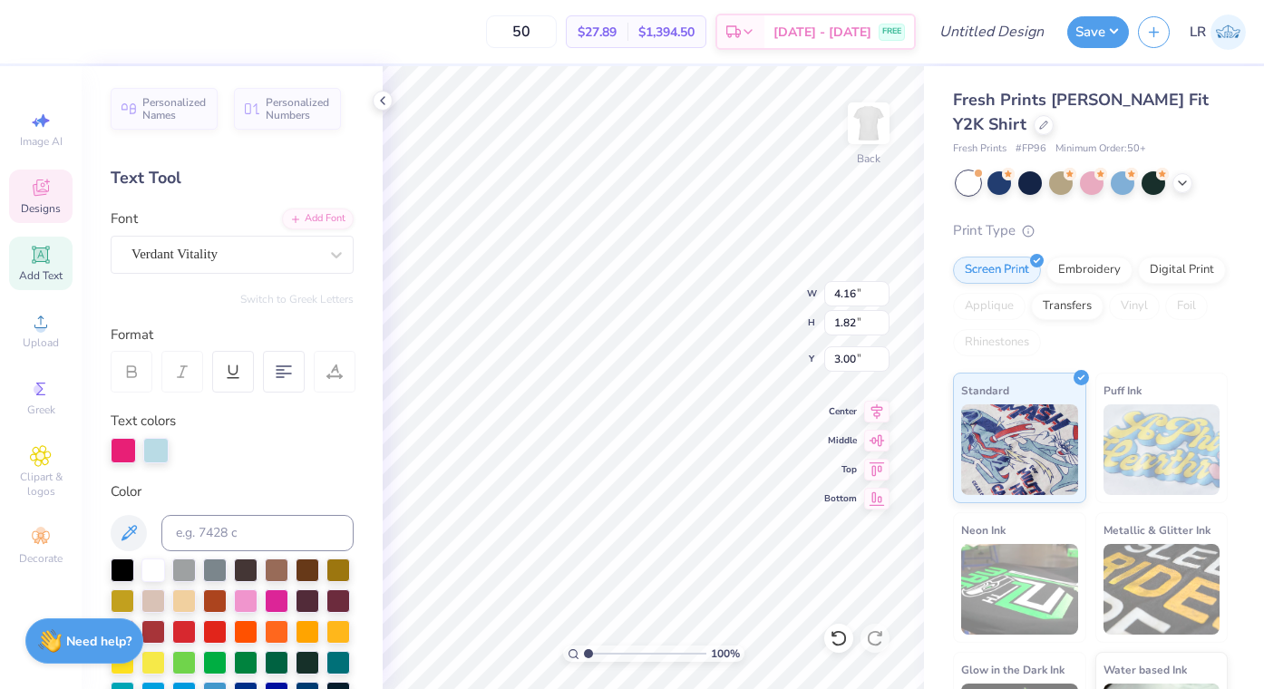
scroll to position [0, 0]
type textarea "K"
type textarea "Club Field Hockey"
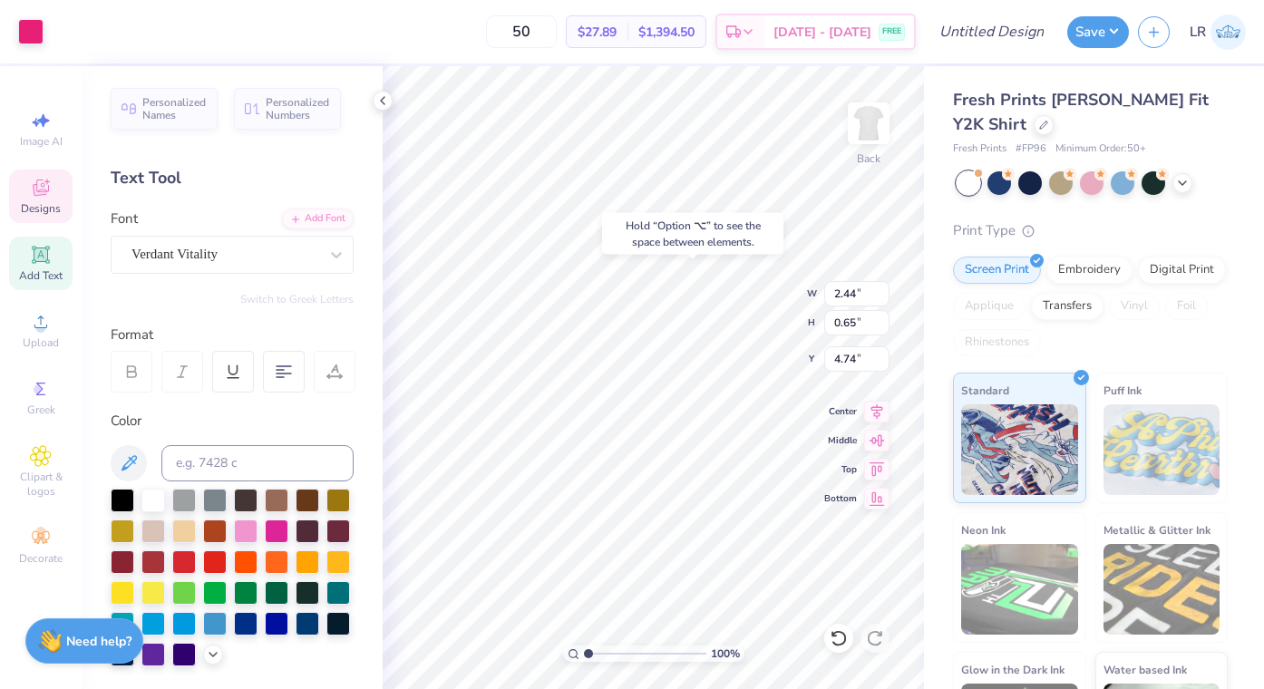
type input "4.62"
type textarea "2025"
type input "4.81"
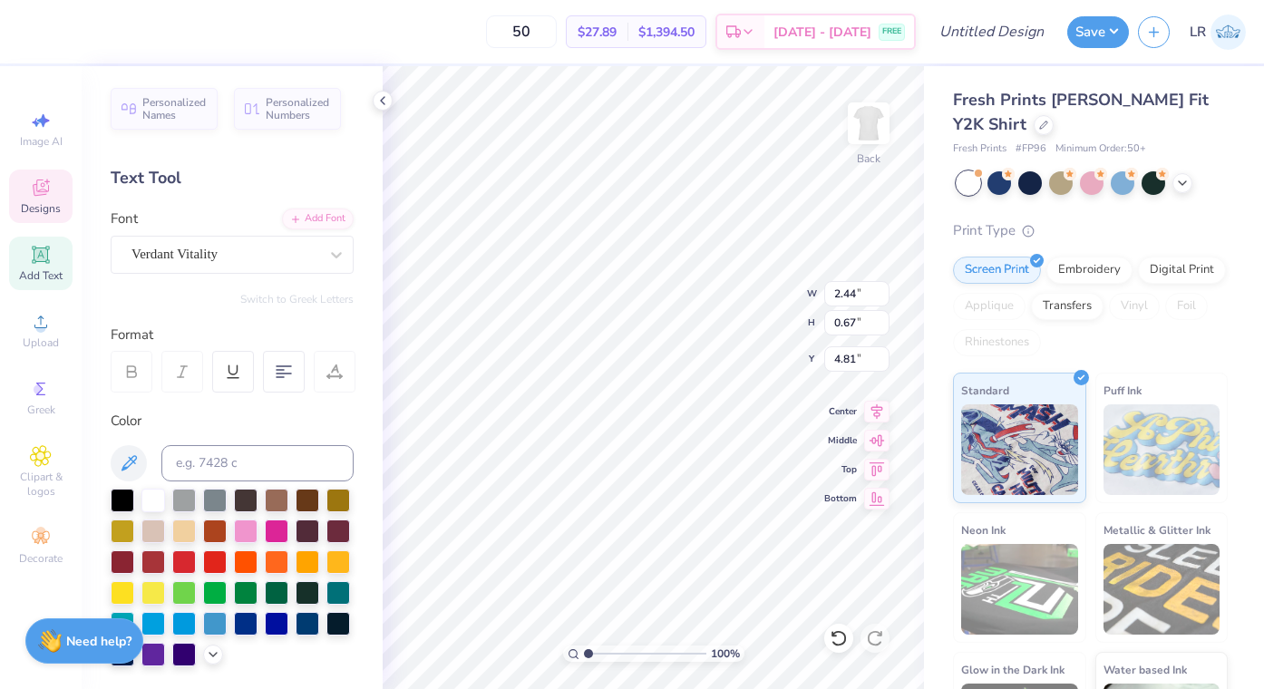
type input "1.57"
type input "0.43"
click at [386, 102] on icon at bounding box center [382, 100] width 15 height 15
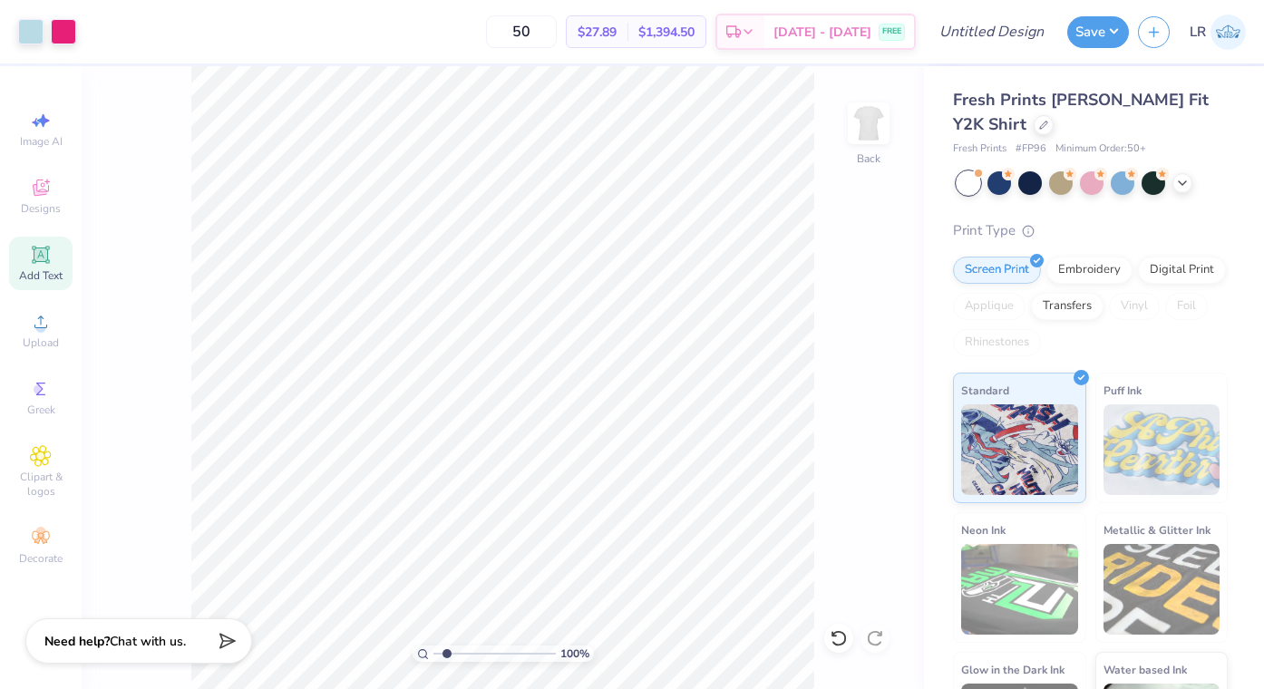
type input "1"
click at [435, 646] on input "range" at bounding box center [494, 654] width 122 height 16
type input "4.06"
type input "1.43"
type input "3.19"
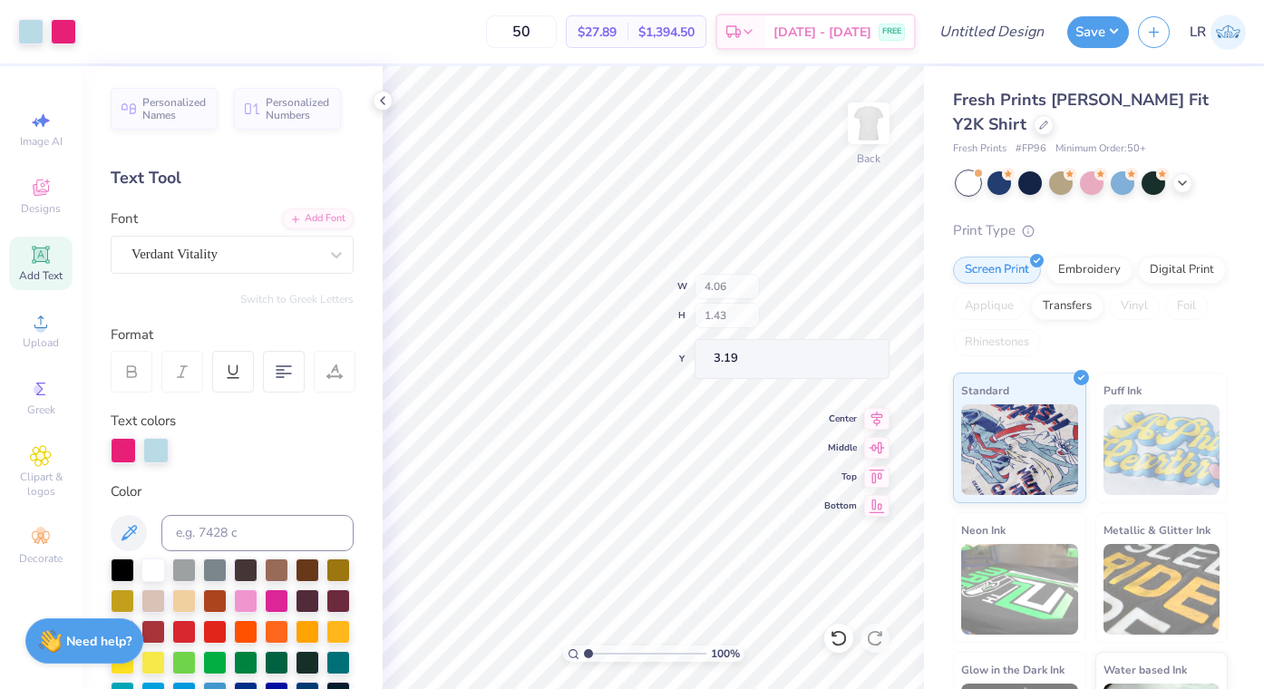
type input "5.66"
type input "1.74"
type input "3.85"
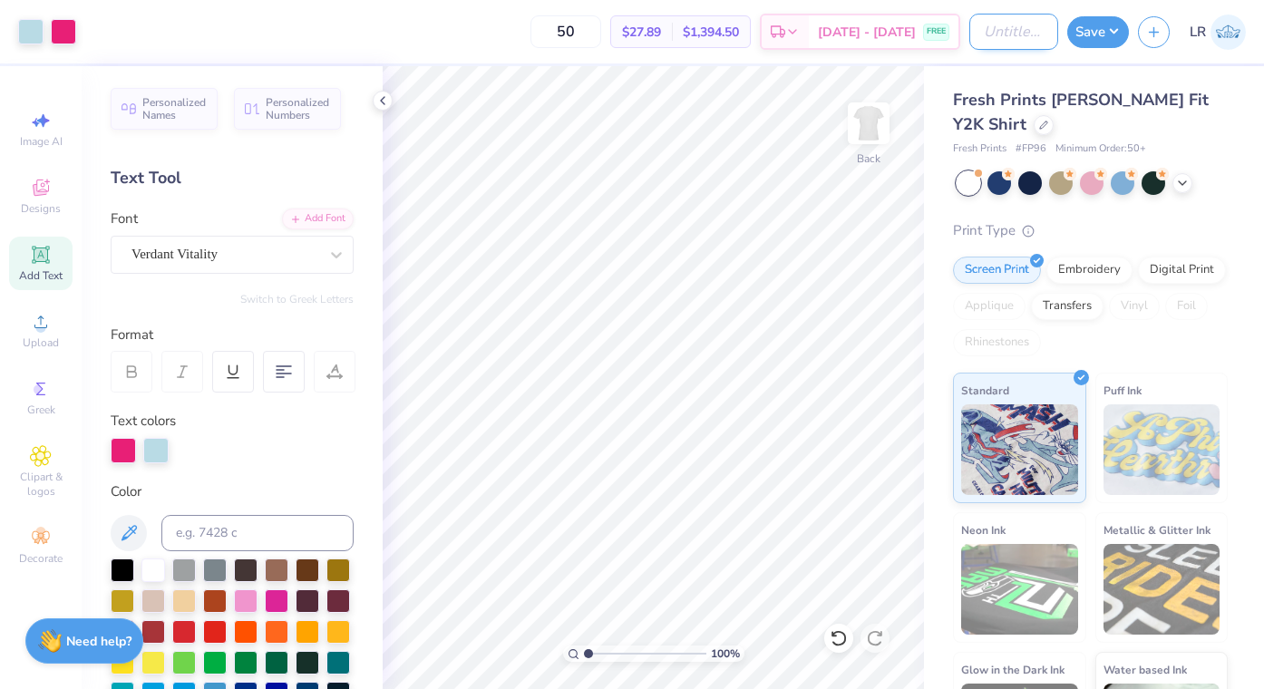
click at [1035, 25] on input "Design Title" at bounding box center [1013, 32] width 89 height 36
type input "Club FH Fall Merch Baby Tees - 2025"
click at [1099, 27] on button "Save" at bounding box center [1098, 30] width 62 height 32
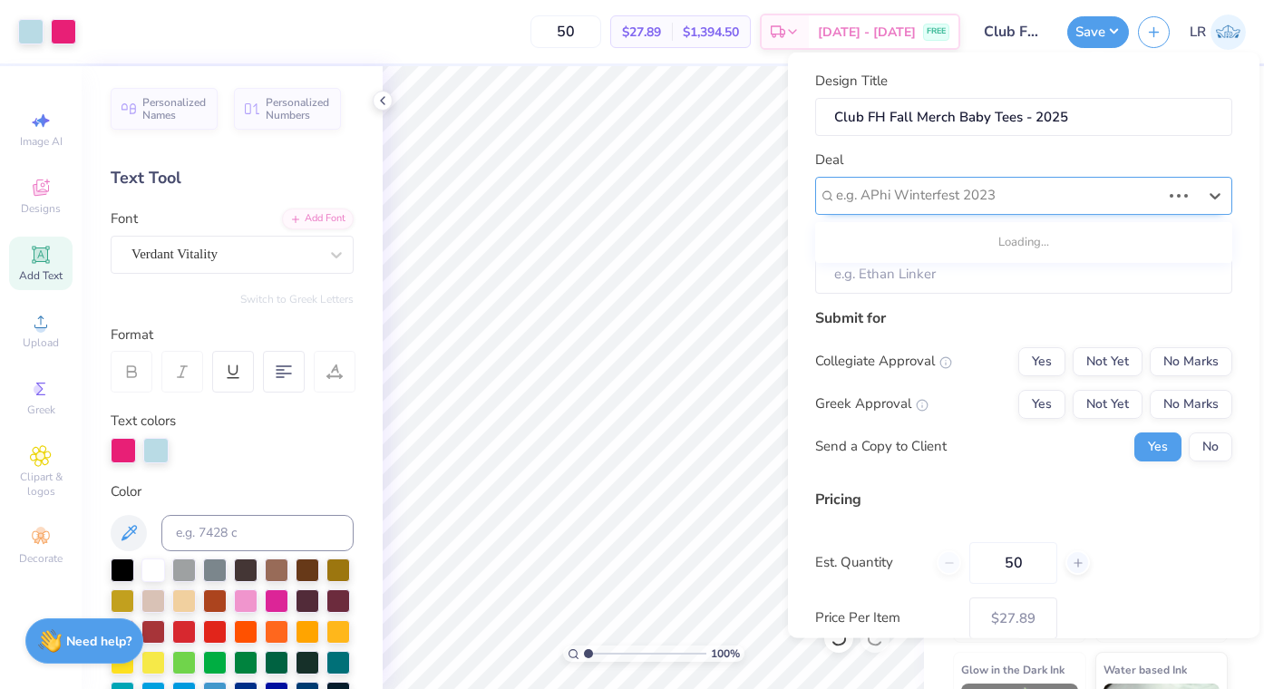
click at [1115, 199] on div at bounding box center [998, 195] width 325 height 24
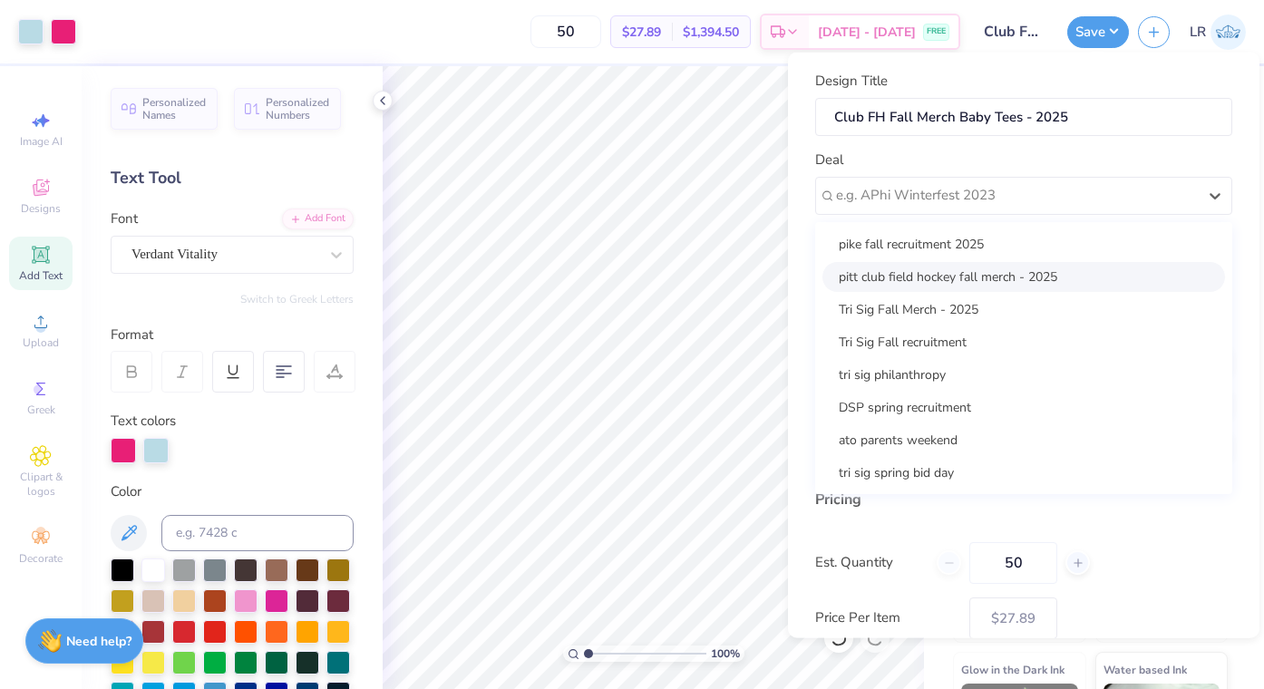
click at [1020, 277] on div "pitt club field hockey fall merch - 2025" at bounding box center [1023, 276] width 403 height 30
type input "Elizabeth Parker"
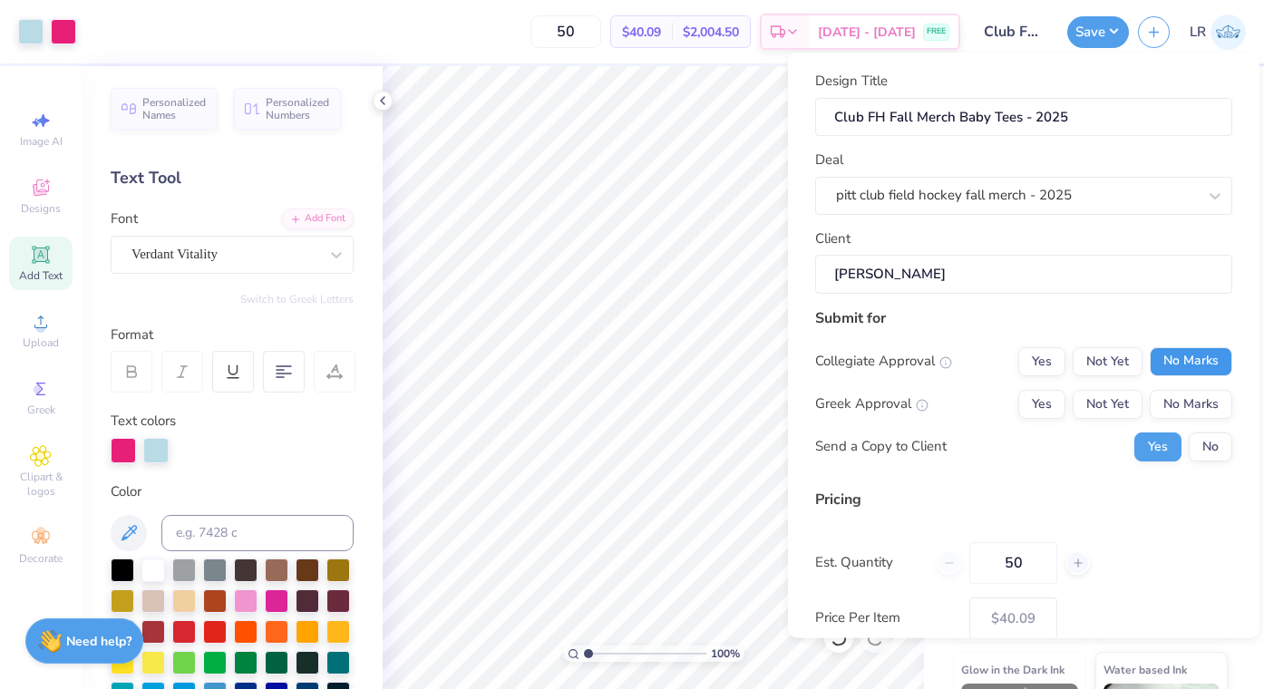
click at [1197, 365] on button "No Marks" at bounding box center [1191, 360] width 83 height 29
click at [1197, 397] on button "No Marks" at bounding box center [1191, 403] width 83 height 29
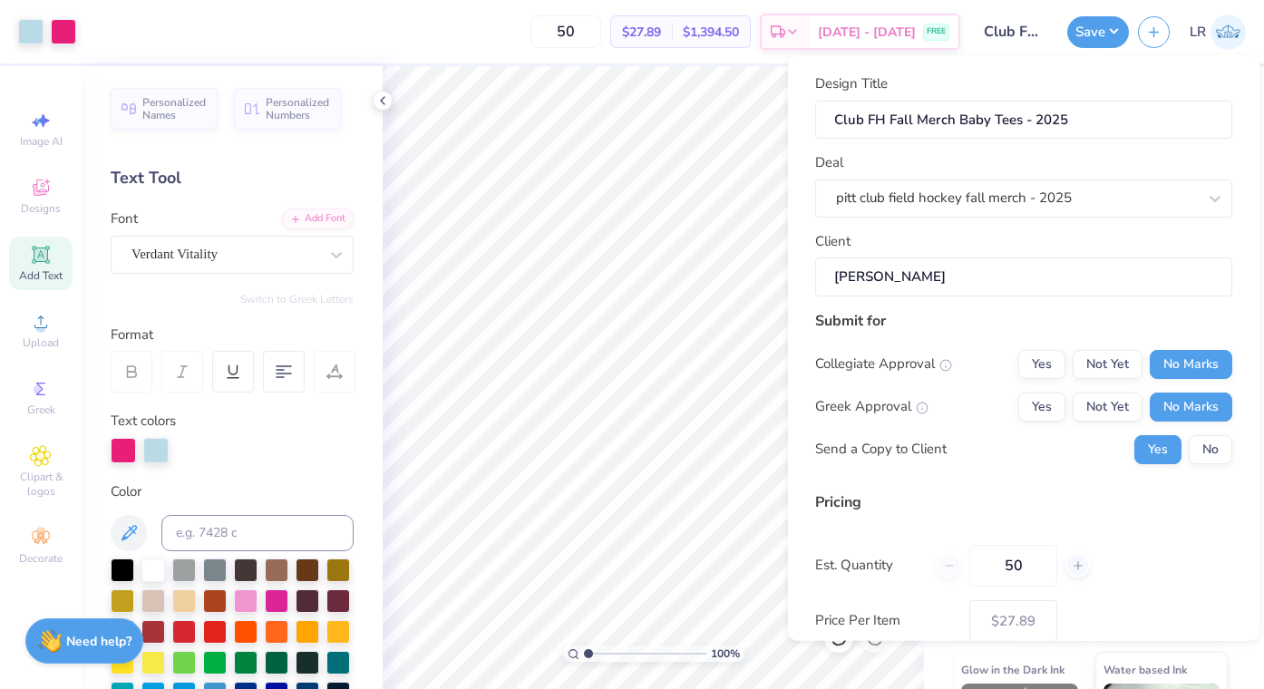
scroll to position [105, 0]
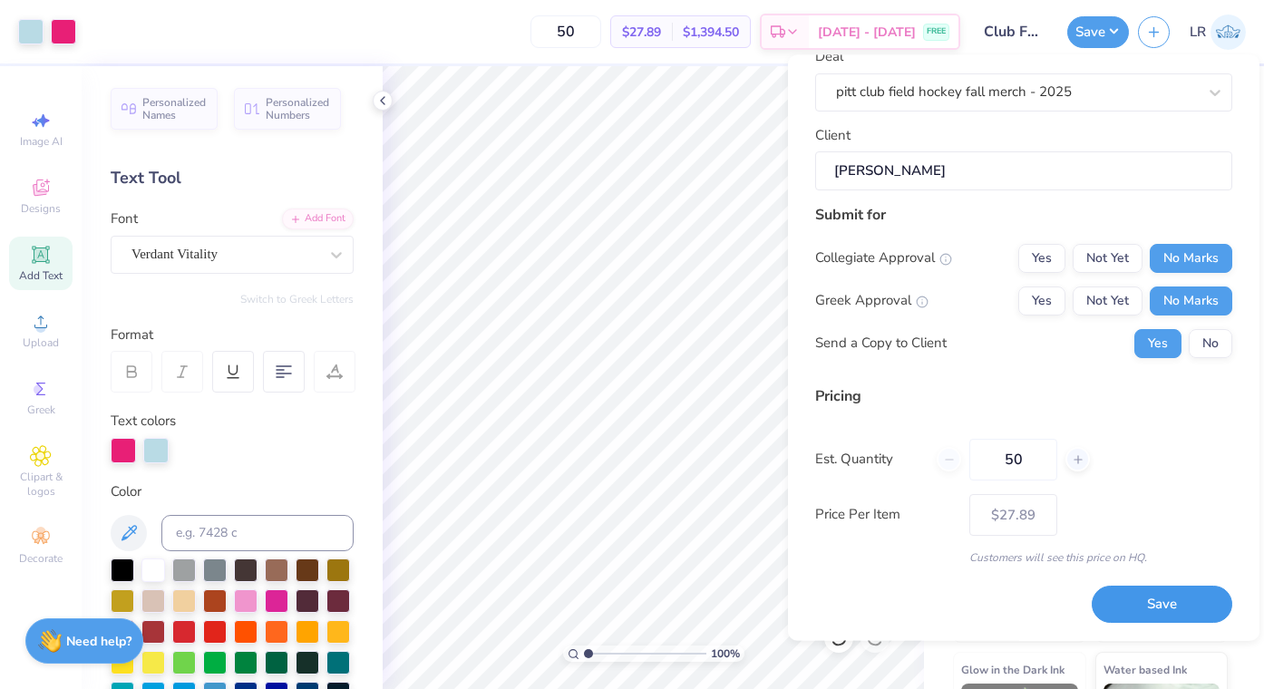
click at [1164, 617] on button "Save" at bounding box center [1162, 605] width 141 height 37
type input "– –"
